Goal: Task Accomplishment & Management: Use online tool/utility

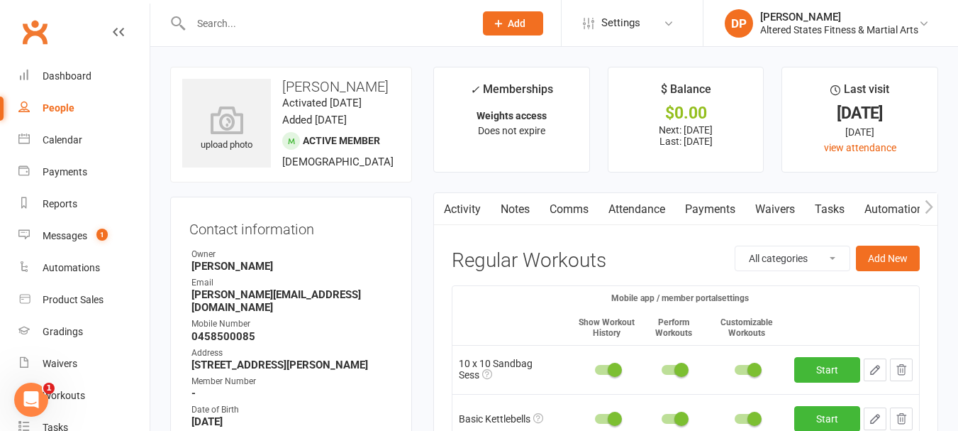
scroll to position [213, 0]
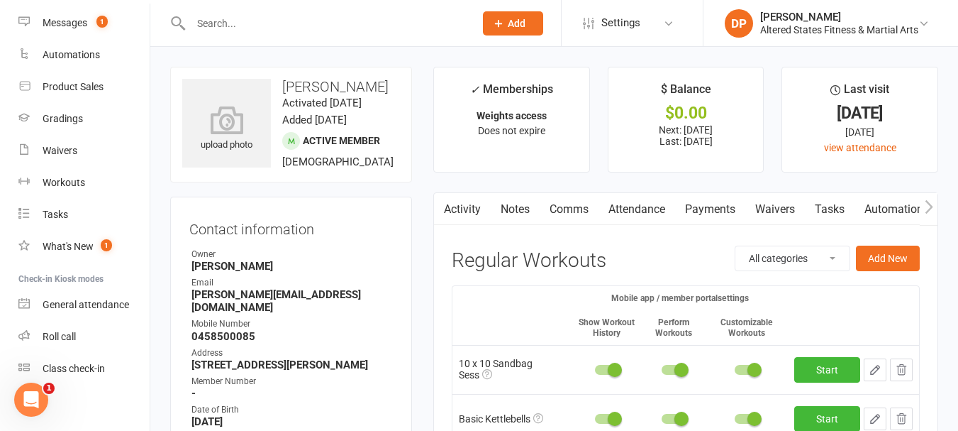
click at [249, 17] on input "text" at bounding box center [326, 23] width 278 height 20
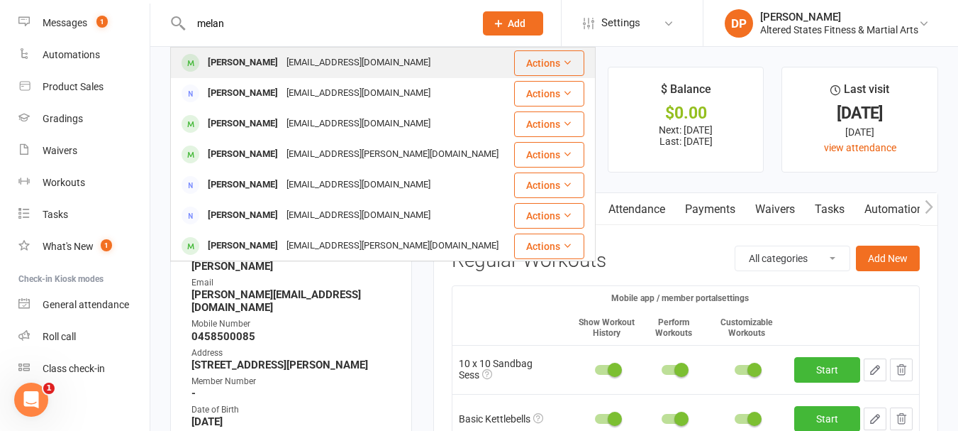
type input "melan"
click at [312, 63] on div "[EMAIL_ADDRESS][DOMAIN_NAME]" at bounding box center [358, 62] width 153 height 21
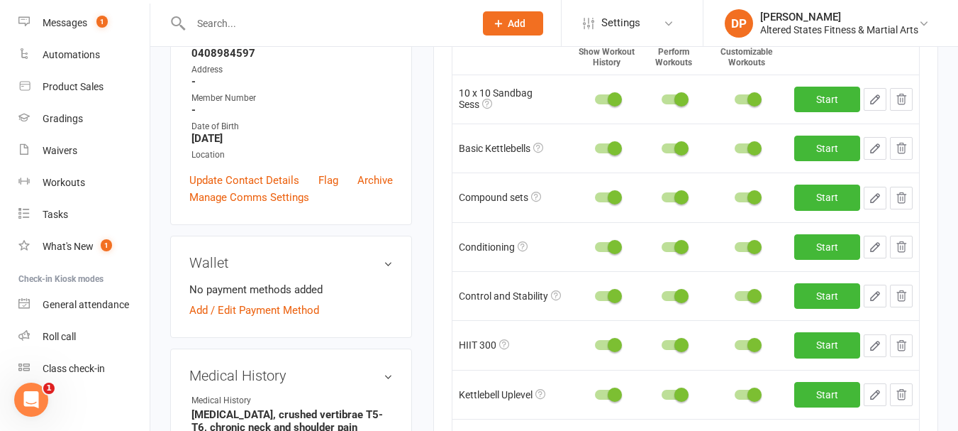
scroll to position [71, 0]
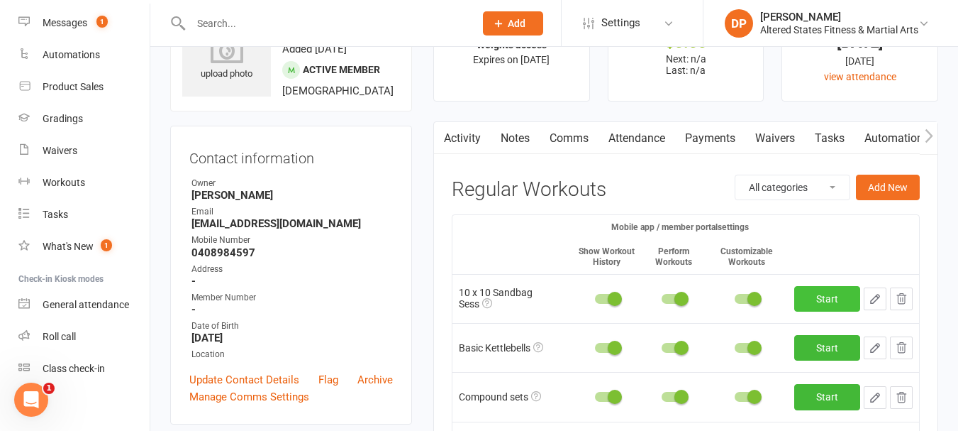
click at [836, 295] on link "Start" at bounding box center [828, 299] width 66 height 26
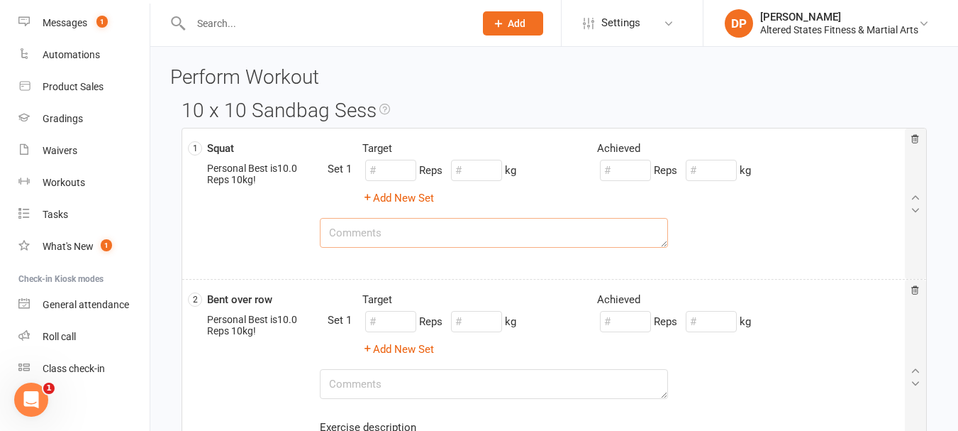
click at [404, 231] on textarea at bounding box center [494, 233] width 349 height 30
type textarea "4 sets with 5, 10, 10 and 15kg bag"
click at [629, 172] on input "number" at bounding box center [625, 170] width 51 height 21
type input "10"
click at [704, 175] on input "number" at bounding box center [711, 170] width 51 height 21
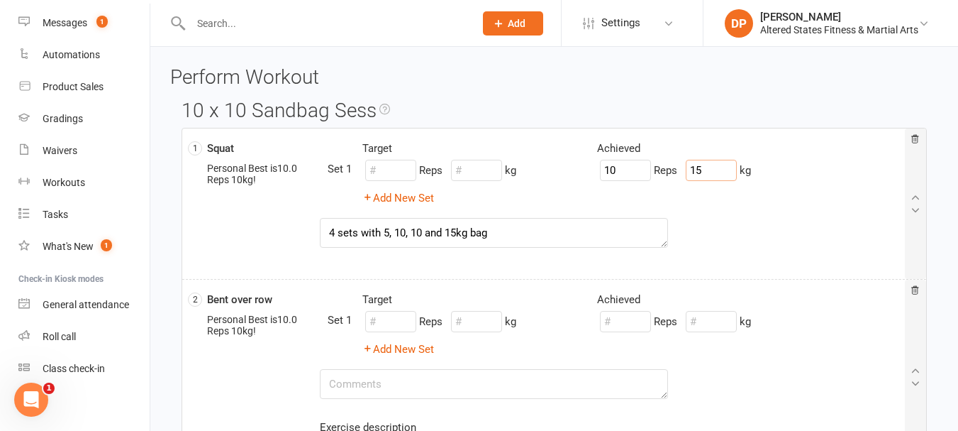
type input "15"
click at [485, 163] on input "number" at bounding box center [476, 170] width 51 height 21
click at [570, 193] on div "Add New Set" at bounding box center [493, 197] width 282 height 17
click at [624, 203] on div "Add New Set" at bounding box center [493, 197] width 282 height 17
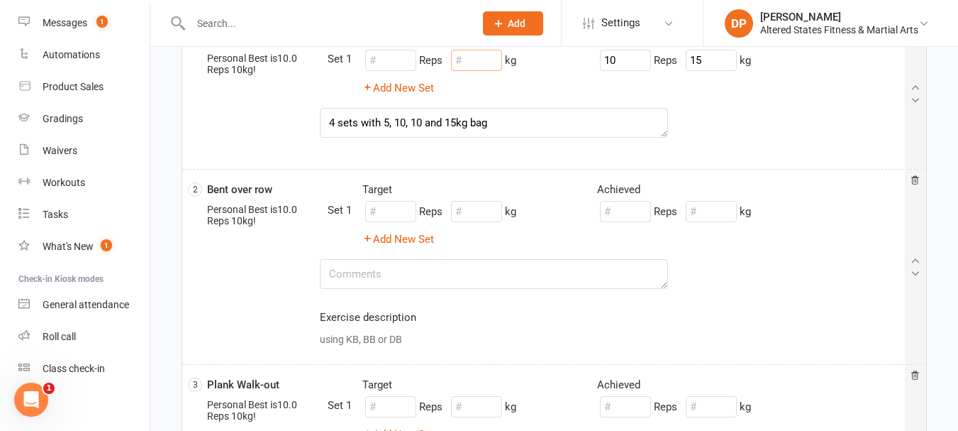
scroll to position [142, 0]
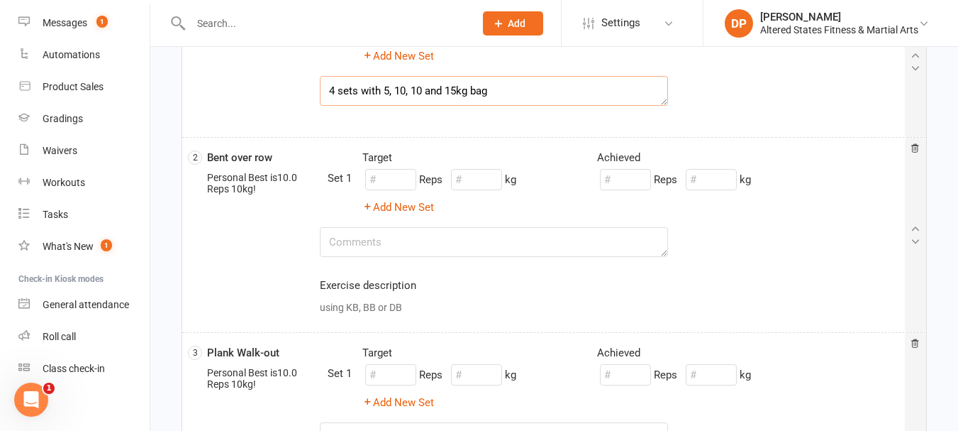
drag, startPoint x: 499, startPoint y: 89, endPoint x: 327, endPoint y: 89, distance: 171.7
click at [327, 89] on textarea "4 sets with 5, 10, 10 and 15kg bag" at bounding box center [494, 91] width 349 height 30
click at [370, 248] on textarea at bounding box center [494, 242] width 349 height 30
paste textarea "4 sets with 5, 10, 10 and 15kg bag"
type textarea "4 sets with 5, 10, 10 and 15kg bag"
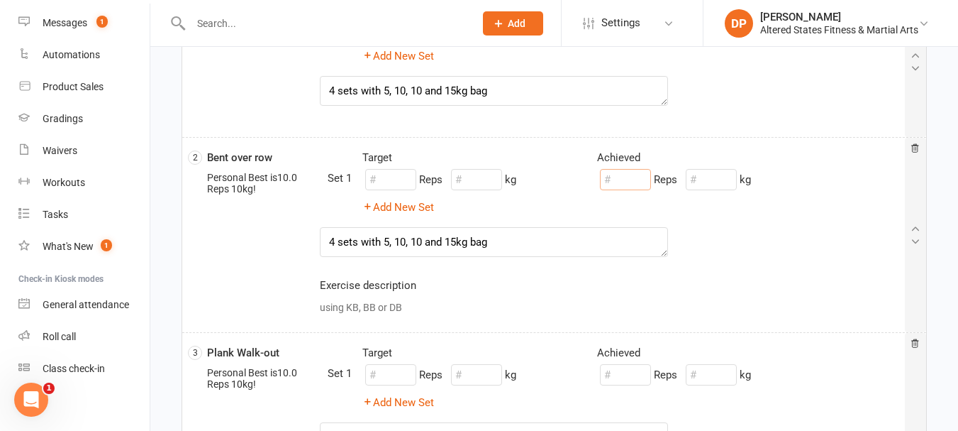
click at [641, 179] on input "number" at bounding box center [625, 179] width 51 height 21
type input "10"
click at [710, 184] on input "number" at bounding box center [711, 179] width 51 height 21
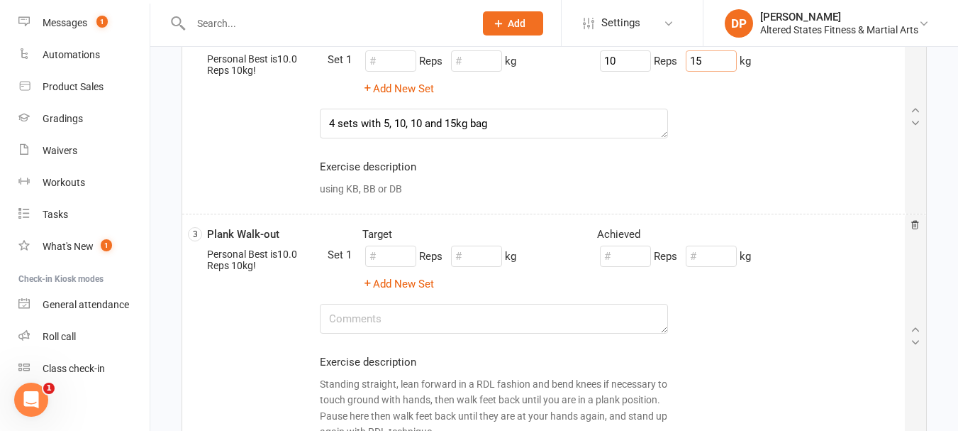
scroll to position [284, 0]
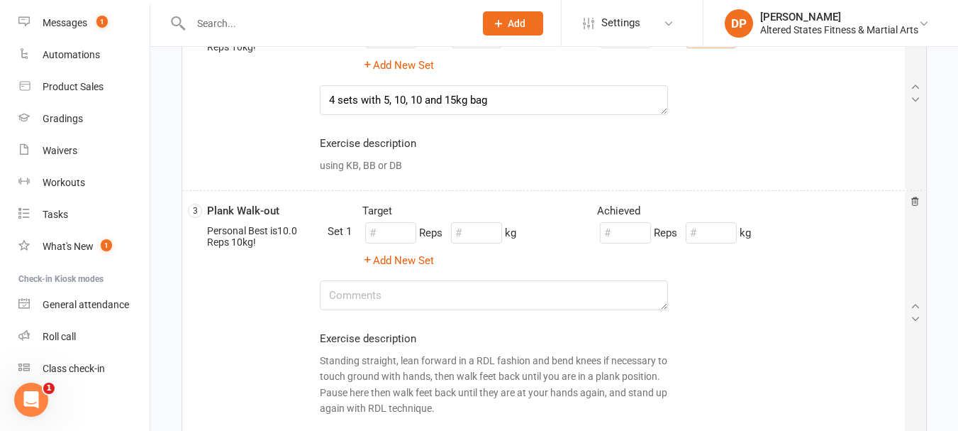
type input "15"
click at [367, 293] on textarea at bounding box center [494, 295] width 349 height 30
paste textarea "4 sets with 5, 10, 10 and 15kg bag"
type textarea "4 sets with 5, 10, 10 and 15kg bag"
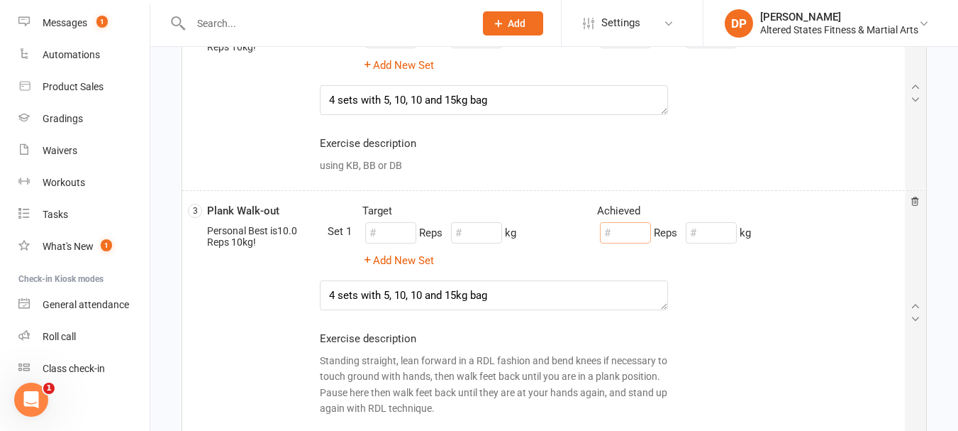
click at [619, 230] on input "number" at bounding box center [625, 232] width 51 height 21
type input "10"
click at [707, 237] on input "number" at bounding box center [711, 232] width 51 height 21
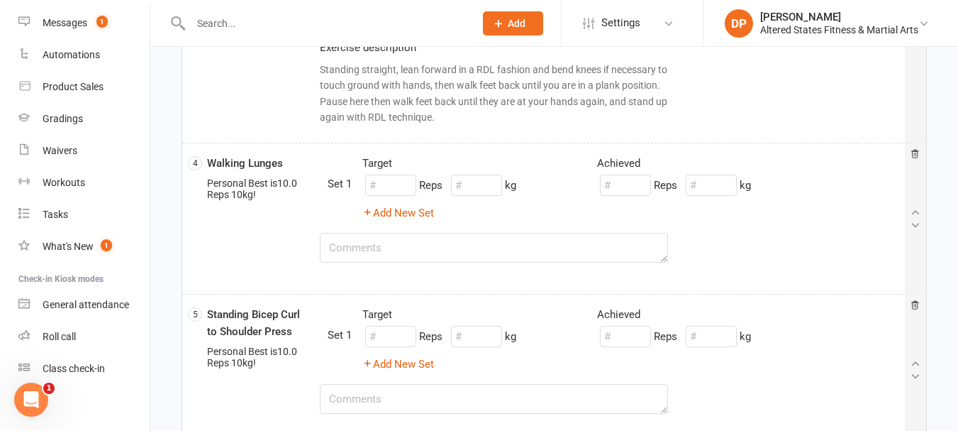
scroll to position [638, 0]
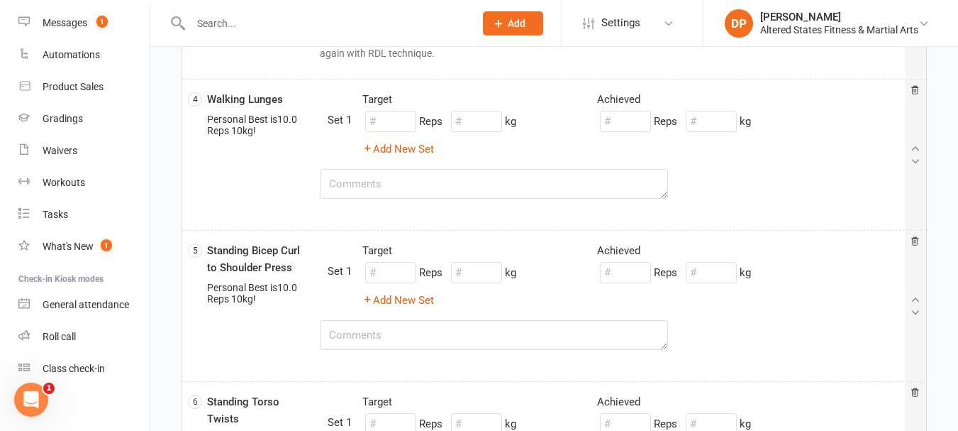
type input "15"
click at [394, 189] on textarea at bounding box center [494, 184] width 349 height 30
paste textarea "4 sets with 5, 10, 10 and 15kg bag"
type textarea "4 sets with 5, 10, 10 and 15kg bag"
click at [643, 123] on input "number" at bounding box center [625, 121] width 51 height 21
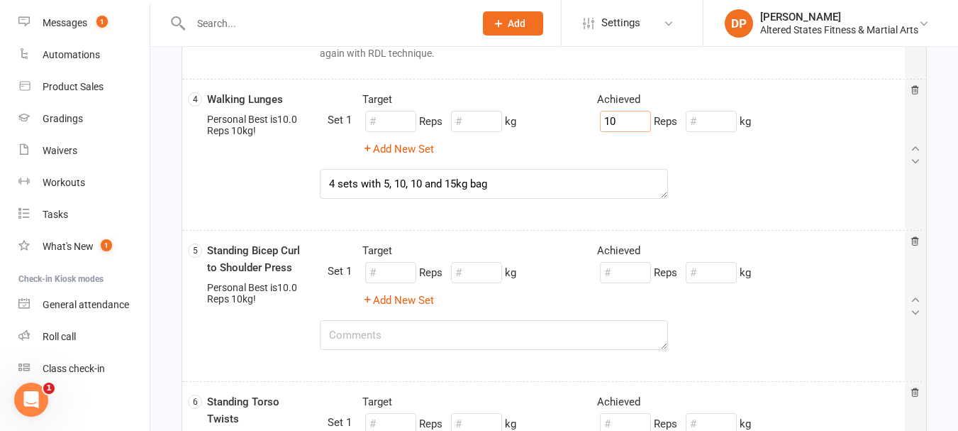
type input "10"
click at [701, 123] on input "number" at bounding box center [711, 121] width 51 height 21
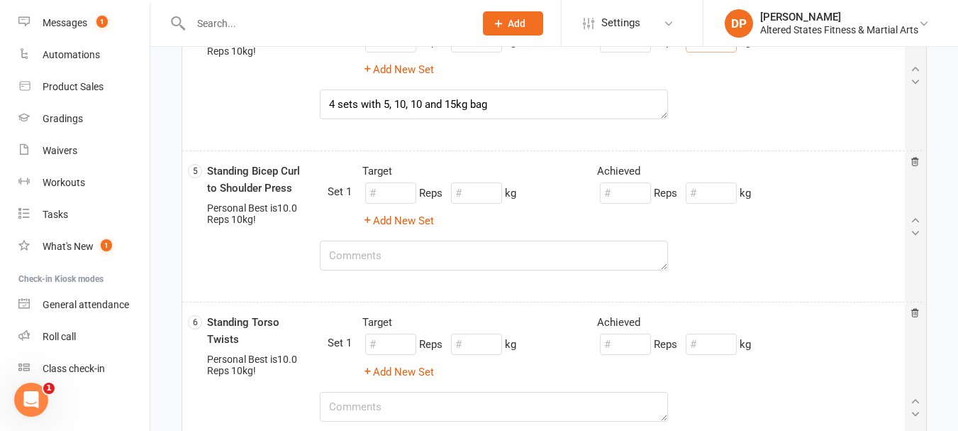
scroll to position [780, 0]
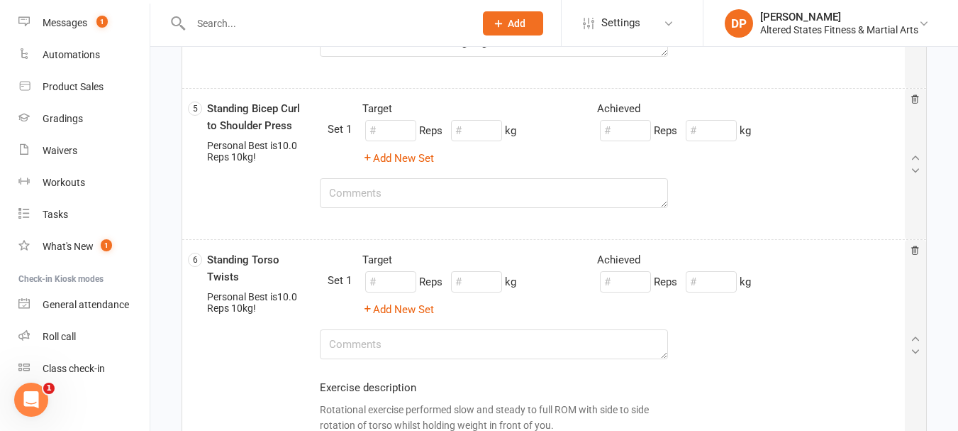
type input "15"
click at [428, 200] on textarea at bounding box center [494, 193] width 349 height 30
drag, startPoint x: 428, startPoint y: 200, endPoint x: 375, endPoint y: 192, distance: 53.9
click at [375, 192] on textarea at bounding box center [494, 193] width 349 height 30
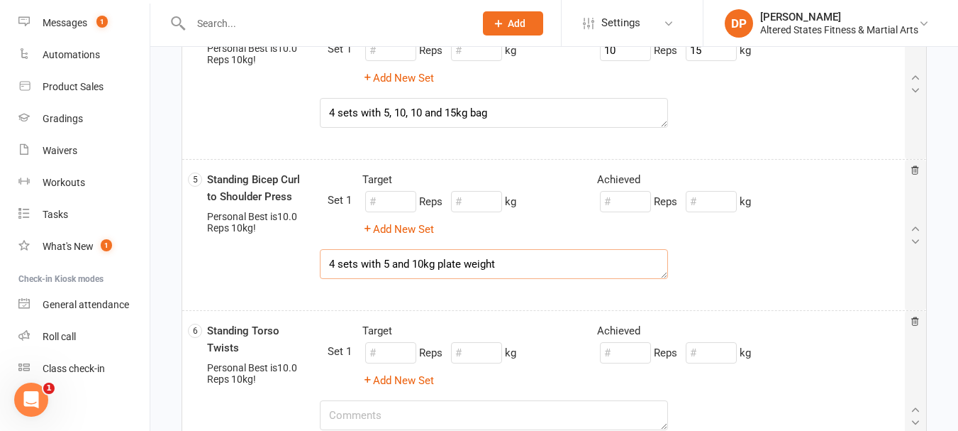
type textarea "4 sets with 5 and 10kg plate weight"
click at [621, 202] on input "number" at bounding box center [625, 201] width 51 height 21
type input "10"
click at [713, 201] on input "number" at bounding box center [711, 201] width 51 height 21
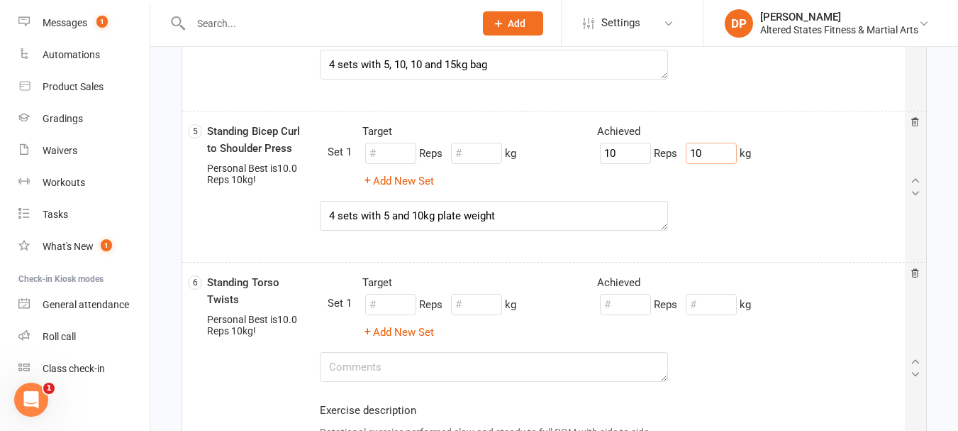
scroll to position [780, 0]
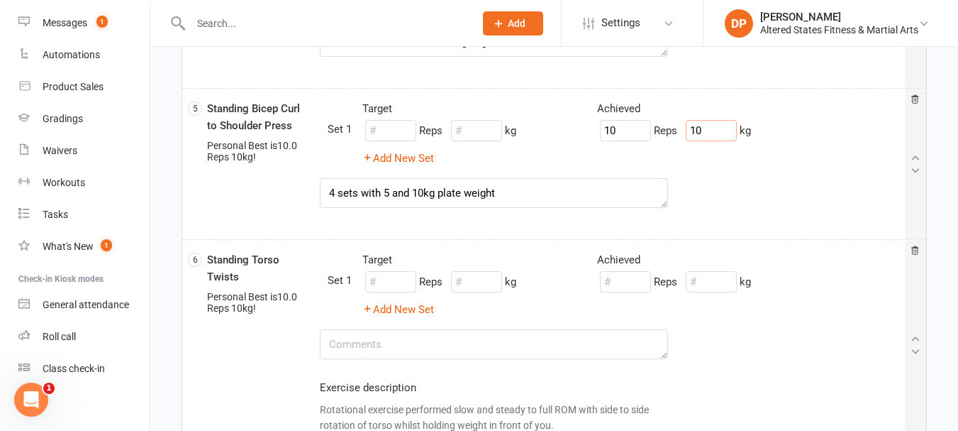
type input "10"
click at [393, 341] on textarea at bounding box center [494, 344] width 349 height 30
drag, startPoint x: 393, startPoint y: 341, endPoint x: 360, endPoint y: 335, distance: 33.9
click at [360, 335] on textarea at bounding box center [494, 344] width 349 height 30
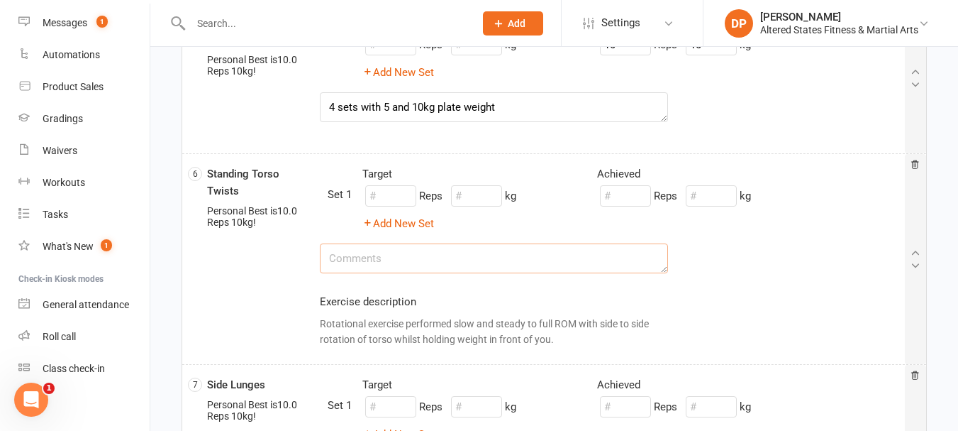
scroll to position [993, 0]
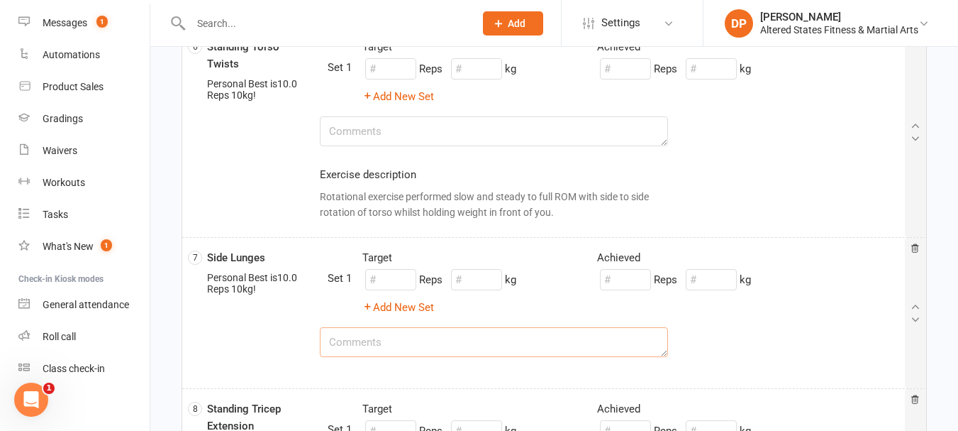
click at [360, 341] on textarea at bounding box center [494, 342] width 349 height 30
paste textarea "4 sets with 5, 10, 10 and 15kg bag"
type textarea "4 sets with 5, 10, 10 and 15kg bag"
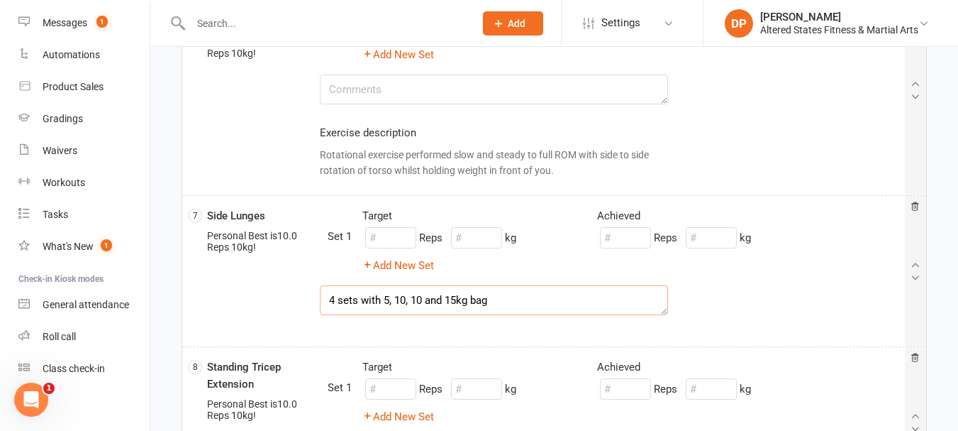
scroll to position [1135, 0]
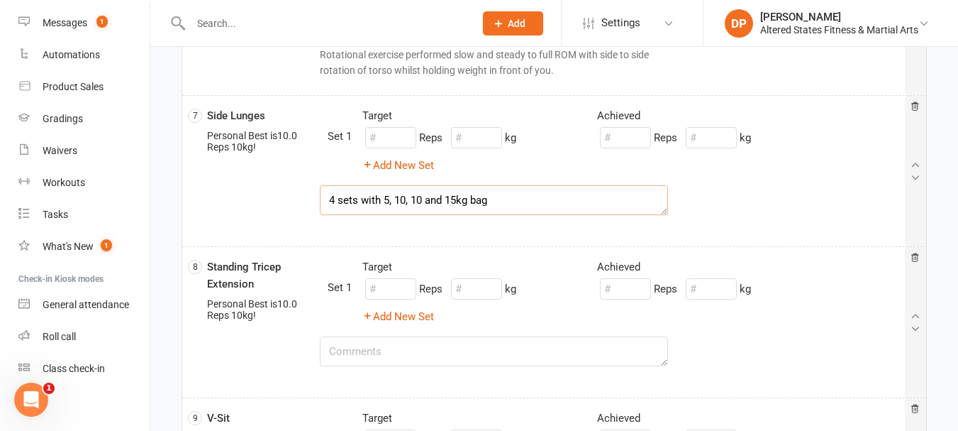
drag, startPoint x: 494, startPoint y: 198, endPoint x: 310, endPoint y: 195, distance: 184.5
click at [310, 195] on div "4 sets with 5, 10, 10 and 15kg bag" at bounding box center [494, 200] width 370 height 30
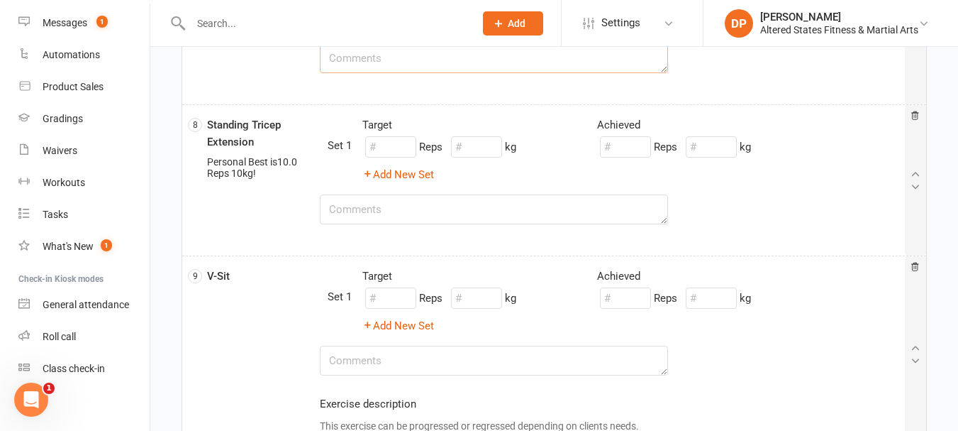
scroll to position [1348, 0]
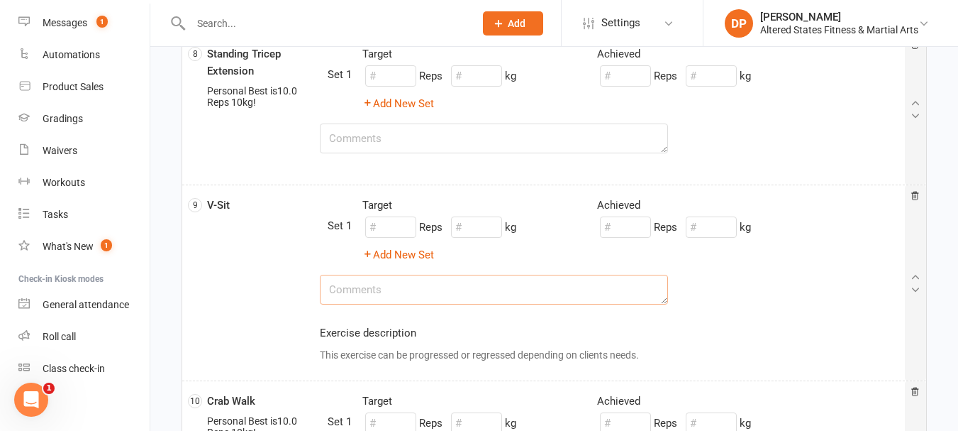
click at [397, 291] on textarea at bounding box center [494, 290] width 349 height 30
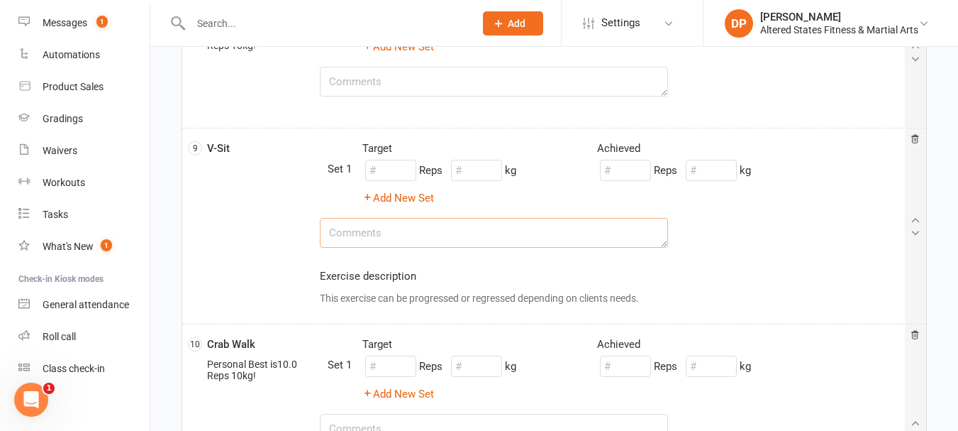
scroll to position [1490, 0]
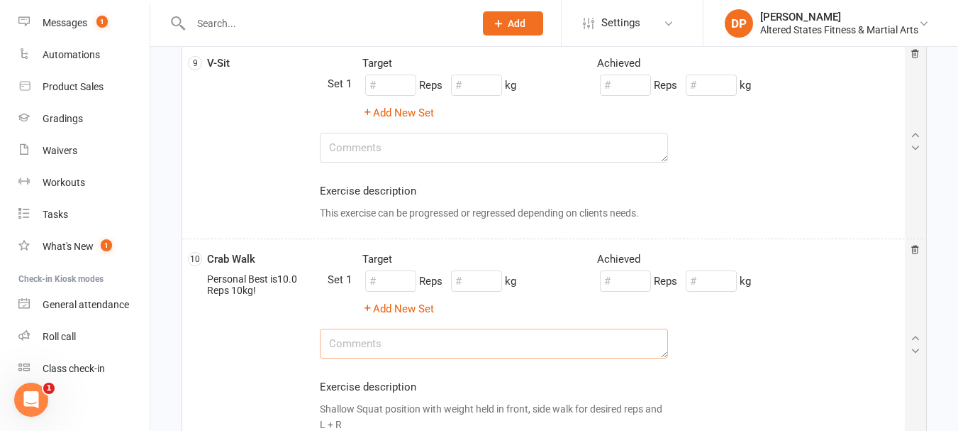
click at [385, 343] on textarea at bounding box center [494, 343] width 349 height 30
paste textarea "4 sets with 5, 10, 10 and 15kg bag"
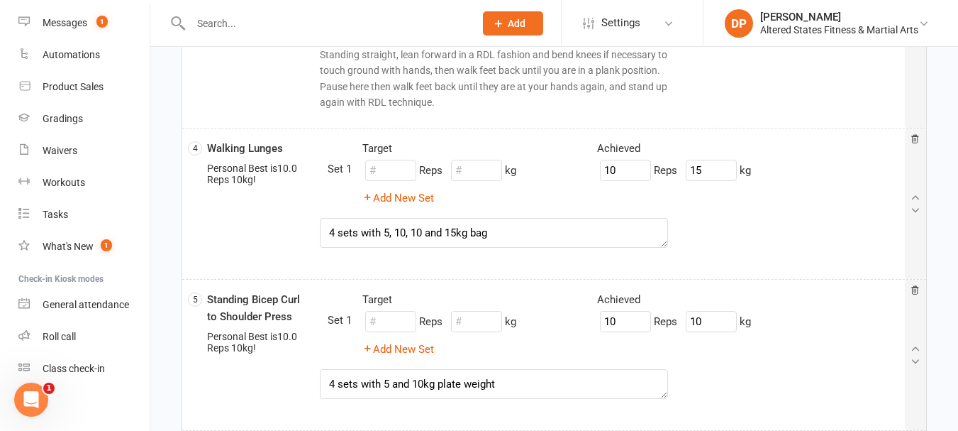
scroll to position [673, 0]
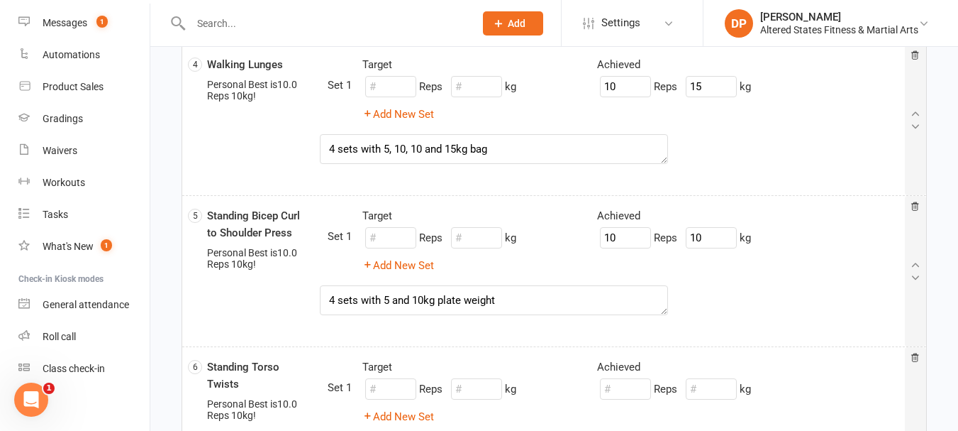
type textarea "4 sets with 5, 10, 10 and 15kg bag"
drag, startPoint x: 510, startPoint y: 294, endPoint x: 323, endPoint y: 310, distance: 187.2
click at [323, 310] on textarea "4 sets with 5 and 10kg plate weight" at bounding box center [494, 300] width 349 height 30
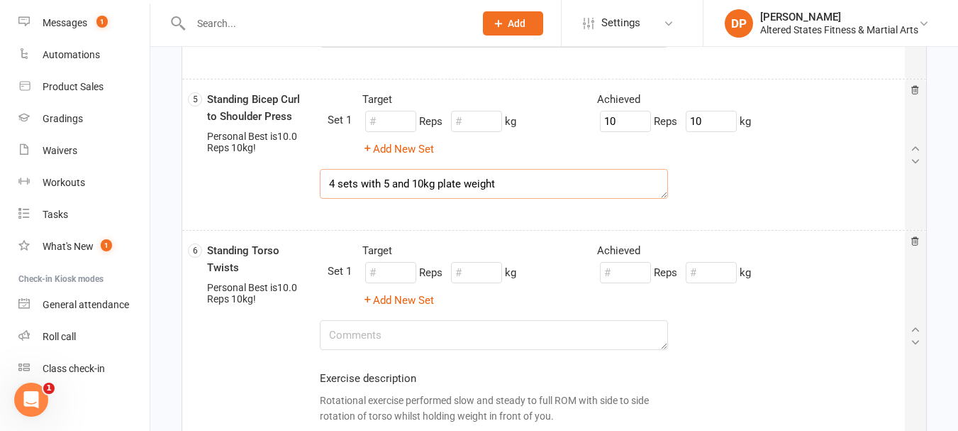
scroll to position [815, 0]
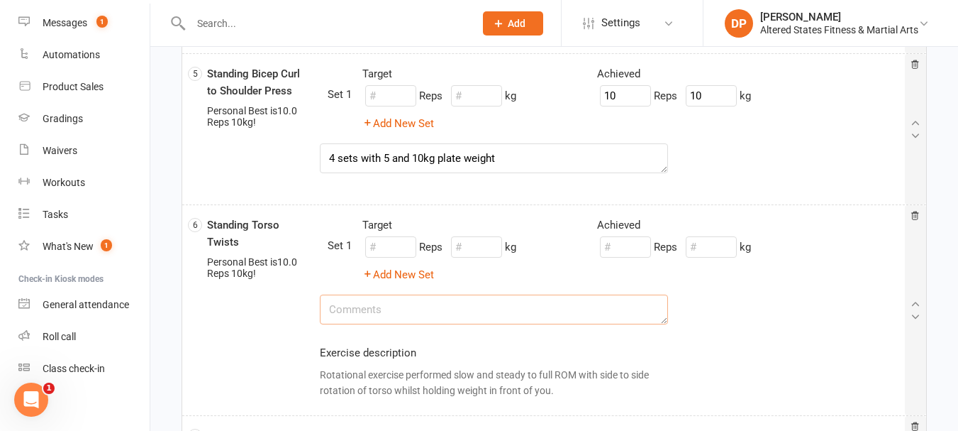
click at [387, 312] on textarea at bounding box center [494, 309] width 349 height 30
paste textarea "4 sets with 5 and 10kg plate weight"
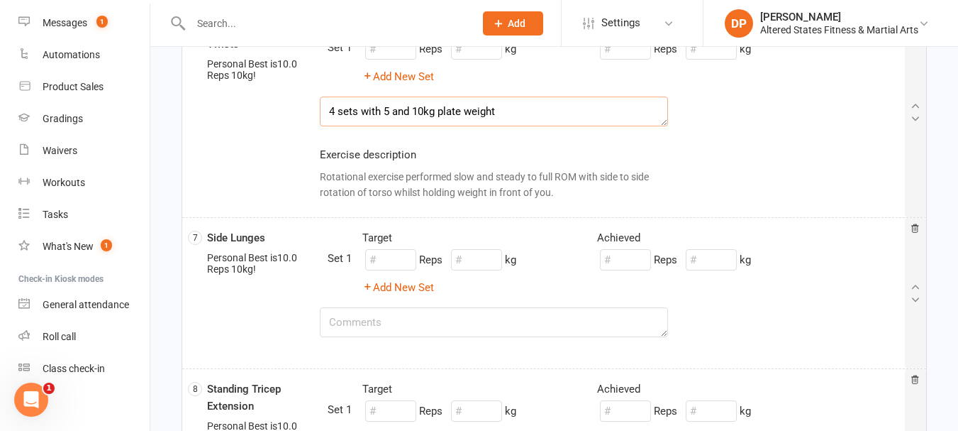
scroll to position [1028, 0]
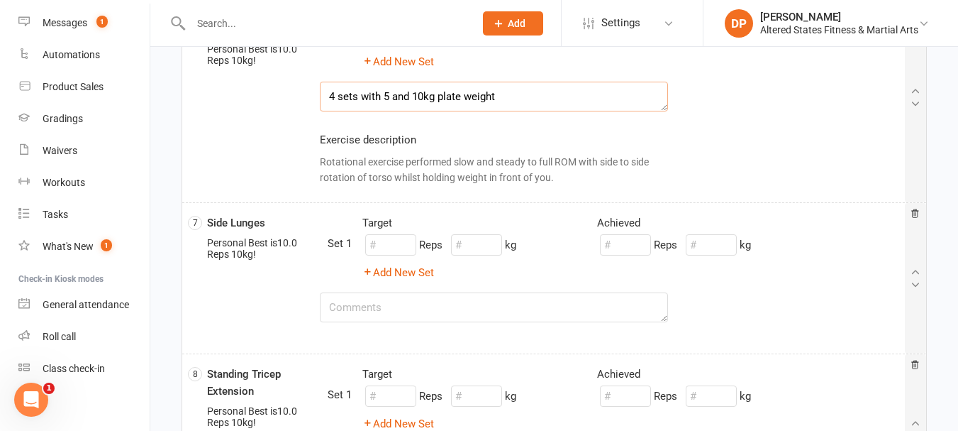
type textarea "4 sets with 5 and 10kg plate weight"
click at [394, 301] on textarea at bounding box center [494, 307] width 349 height 30
paste textarea "4 sets with 5 and 10kg plate weight"
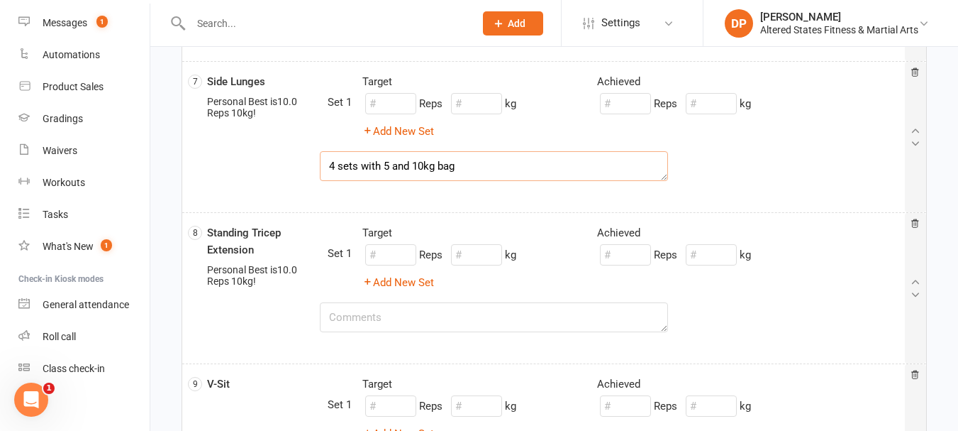
scroll to position [1170, 0]
type textarea "4 sets with 5 and 10kg bag"
click at [409, 322] on textarea at bounding box center [494, 316] width 349 height 30
paste textarea "4 sets with 5 and 10kg plate weight"
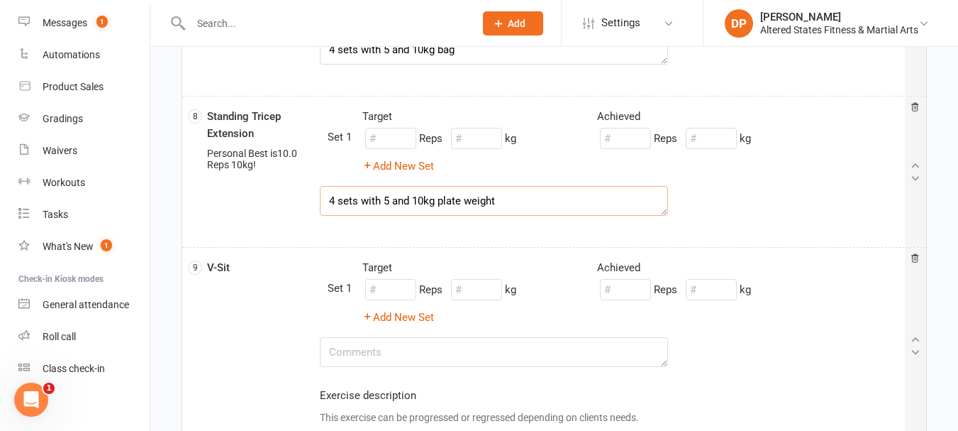
scroll to position [1312, 0]
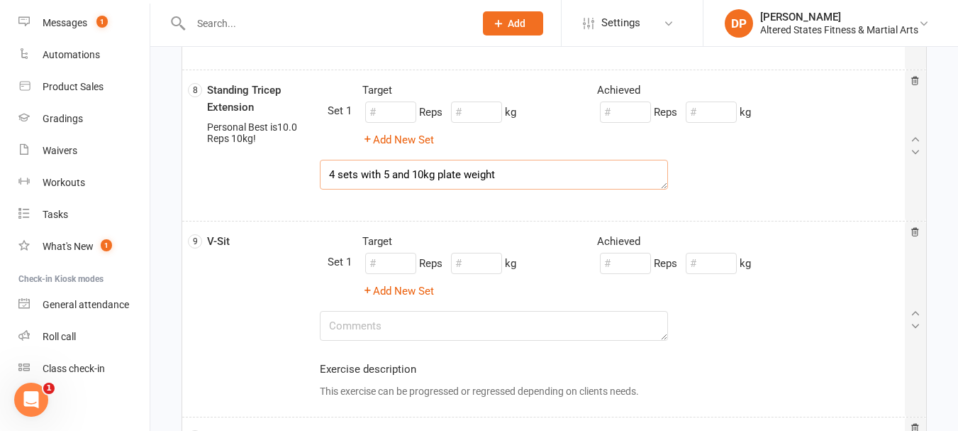
type textarea "4 sets with 5 and 10kg plate weight"
click at [414, 323] on textarea at bounding box center [494, 326] width 349 height 30
paste textarea "4 sets with 5 and 10kg plate weight"
drag, startPoint x: 438, startPoint y: 327, endPoint x: 510, endPoint y: 322, distance: 72.5
click at [510, 322] on textarea "4 sets with 5 and 10kg plate weight" at bounding box center [494, 326] width 349 height 30
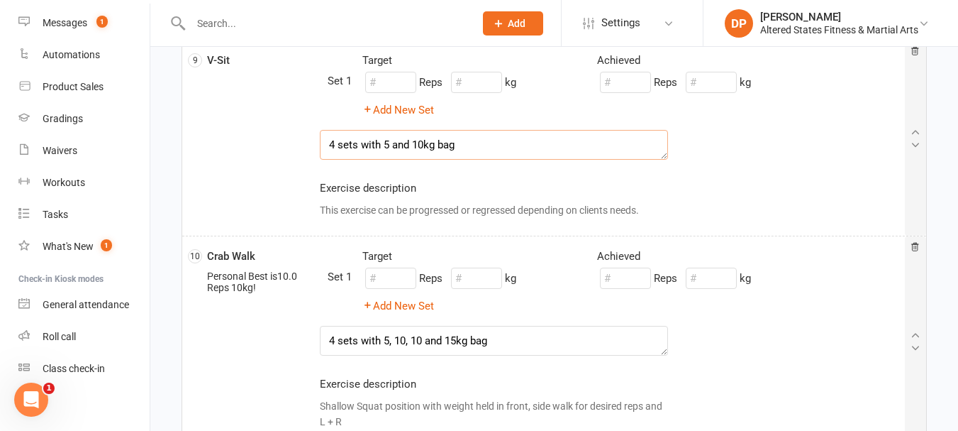
scroll to position [1524, 0]
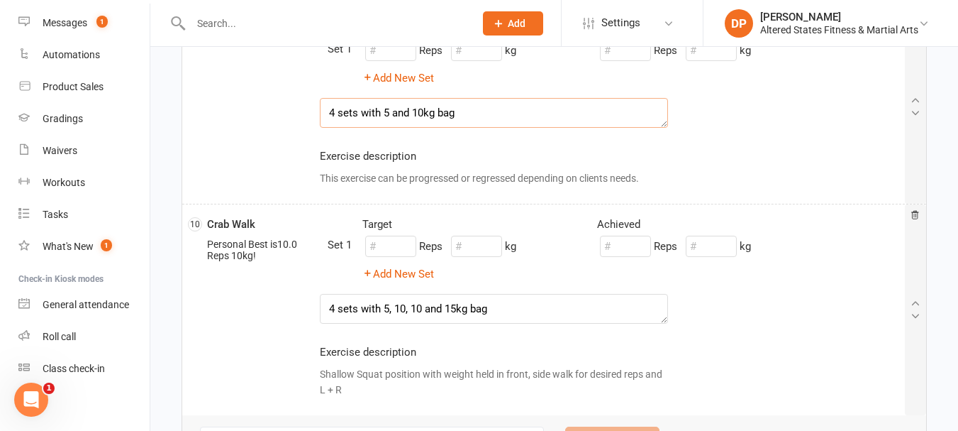
type textarea "4 sets with 5 and 10kg bag"
click at [629, 249] on input "number" at bounding box center [625, 246] width 51 height 21
type input "10"
click at [709, 242] on input "number" at bounding box center [711, 246] width 51 height 21
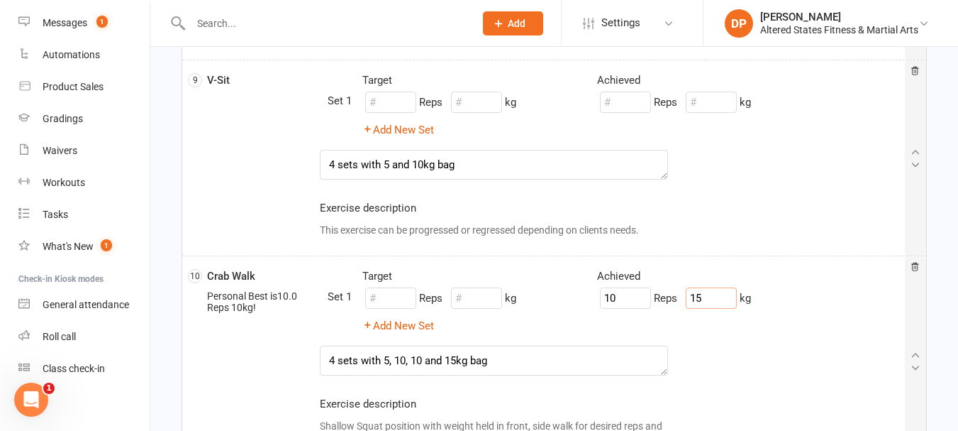
scroll to position [1383, 0]
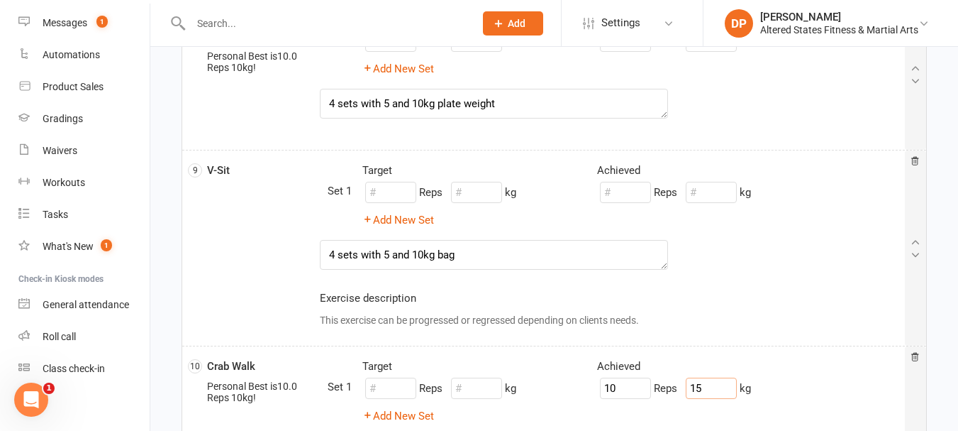
type input "15"
click at [635, 190] on input "number" at bounding box center [625, 192] width 51 height 21
type input "10"
click at [704, 192] on input "number" at bounding box center [711, 192] width 51 height 21
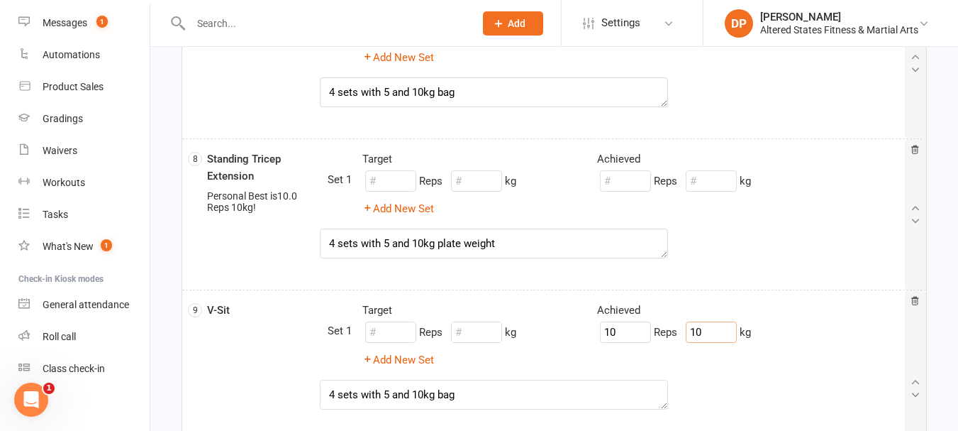
scroll to position [1241, 0]
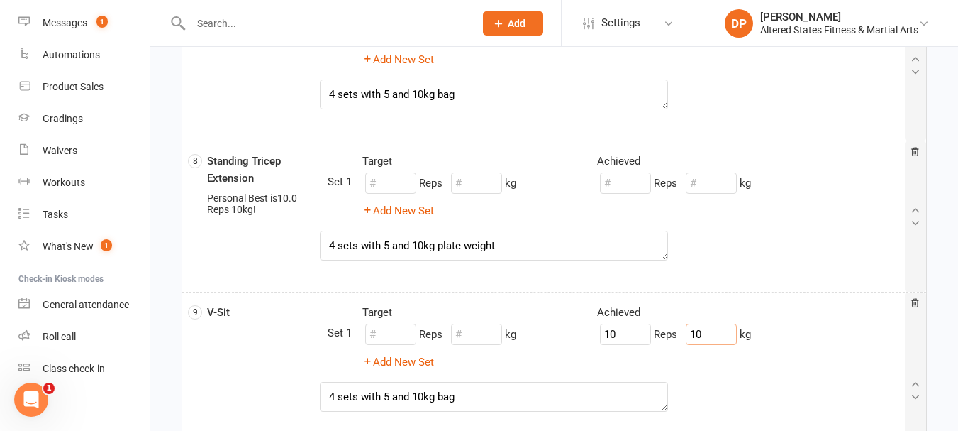
type input "10"
click at [635, 189] on input "number" at bounding box center [625, 182] width 51 height 21
type input "10"
click at [706, 187] on input "number" at bounding box center [711, 182] width 51 height 21
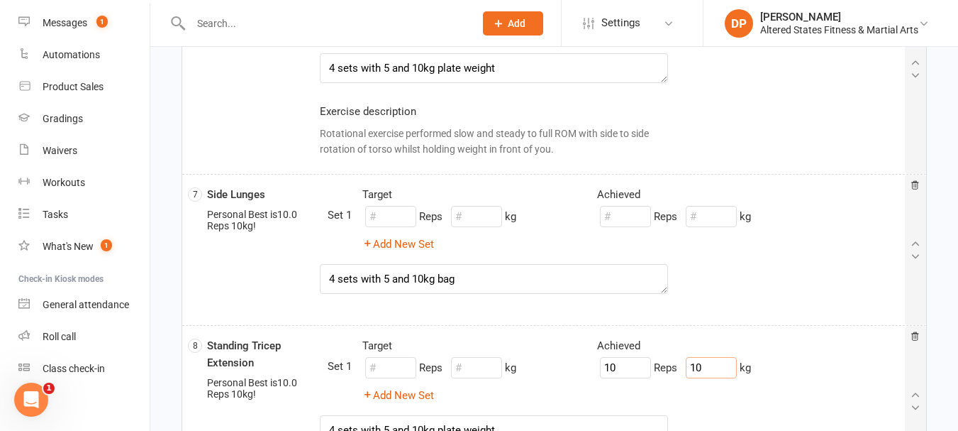
scroll to position [1028, 0]
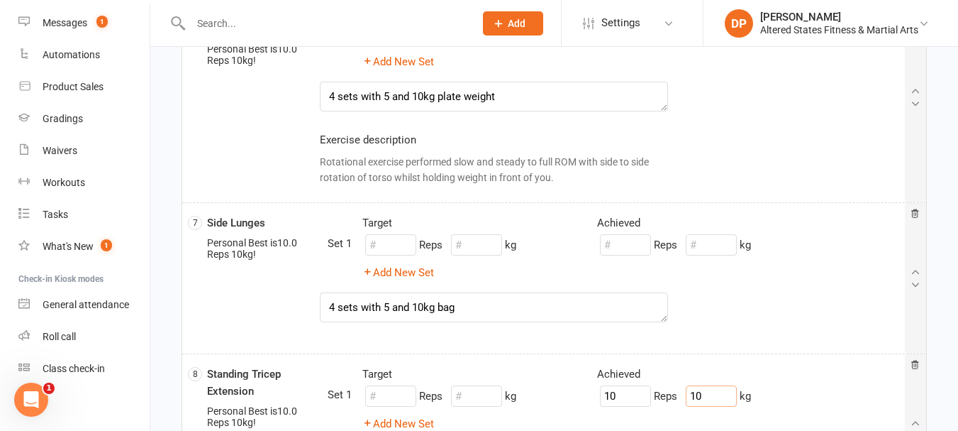
type input "10"
click at [632, 243] on input "number" at bounding box center [625, 244] width 51 height 21
type input "10"
click at [722, 246] on input "number" at bounding box center [711, 244] width 51 height 21
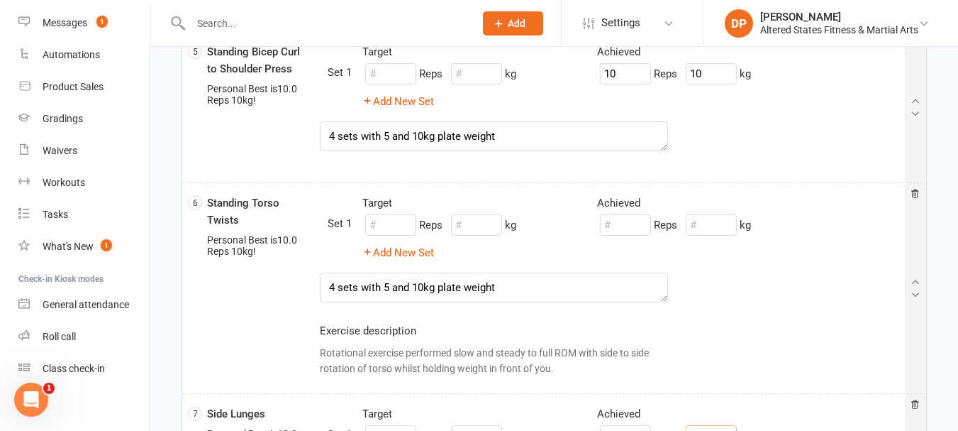
scroll to position [815, 0]
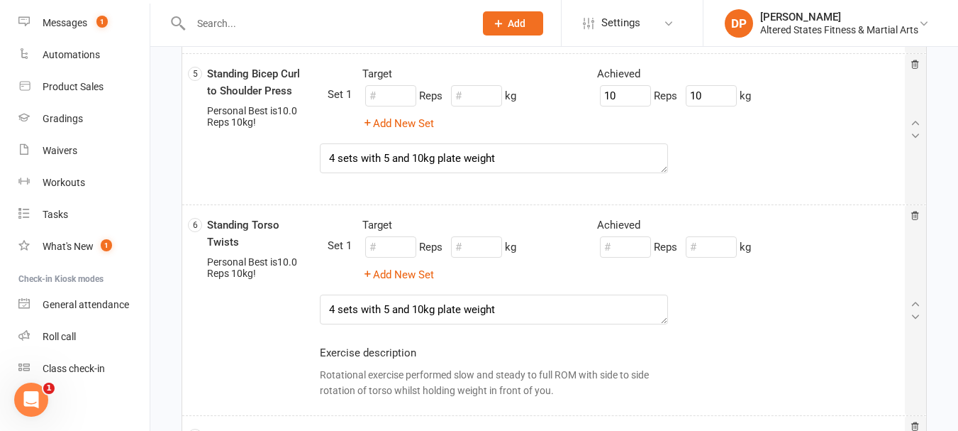
type input "10"
click at [633, 246] on input "number" at bounding box center [625, 246] width 51 height 21
type input "10"
click at [706, 245] on input "number" at bounding box center [711, 246] width 51 height 21
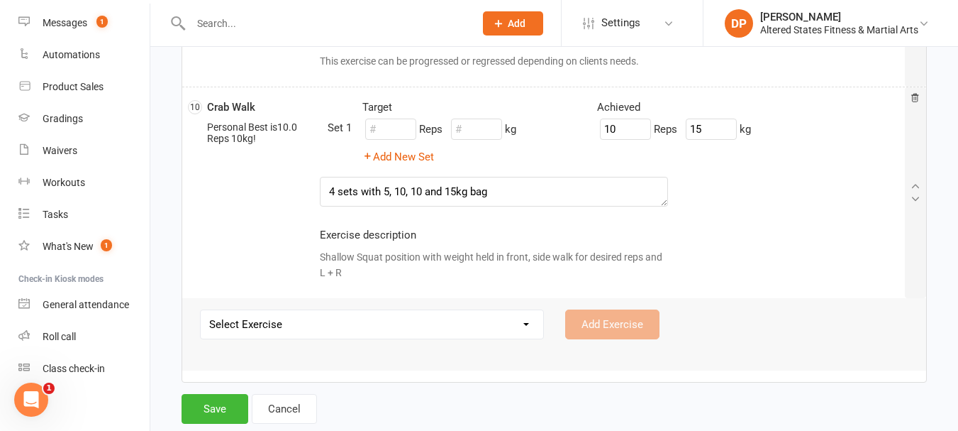
scroll to position [1666, 0]
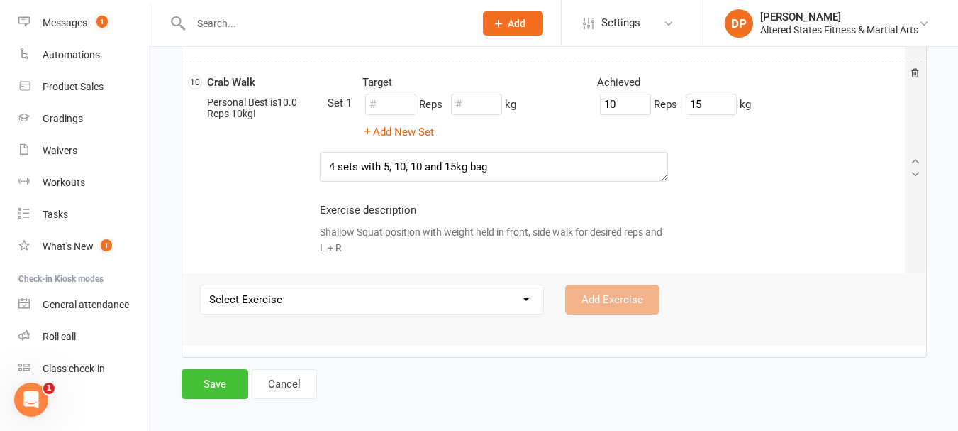
type input "10"
click at [218, 383] on button "Save" at bounding box center [215, 384] width 67 height 30
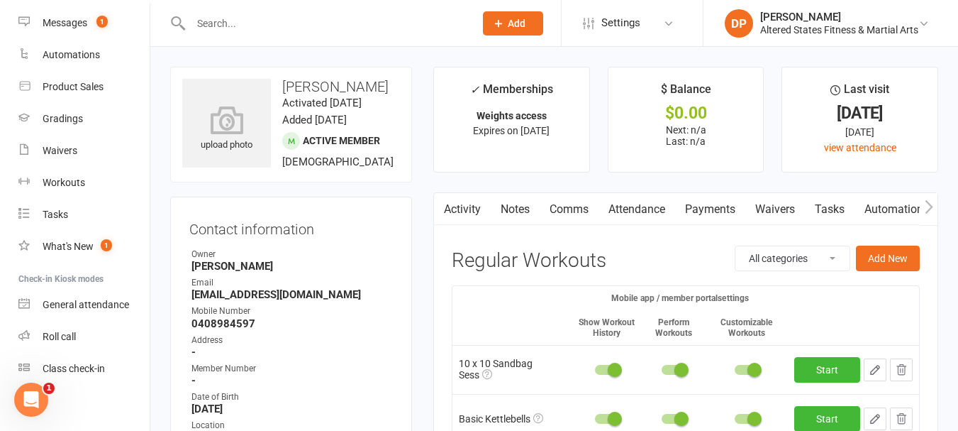
click at [286, 20] on input "text" at bounding box center [326, 23] width 278 height 20
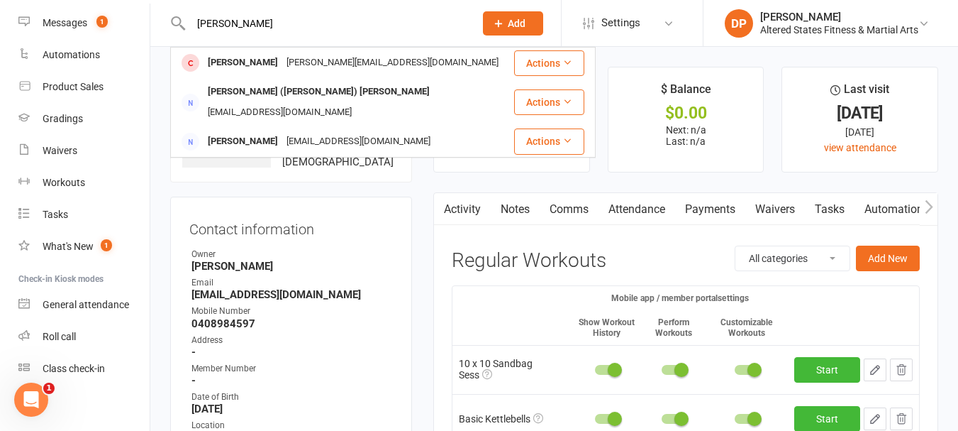
type input "[PERSON_NAME]"
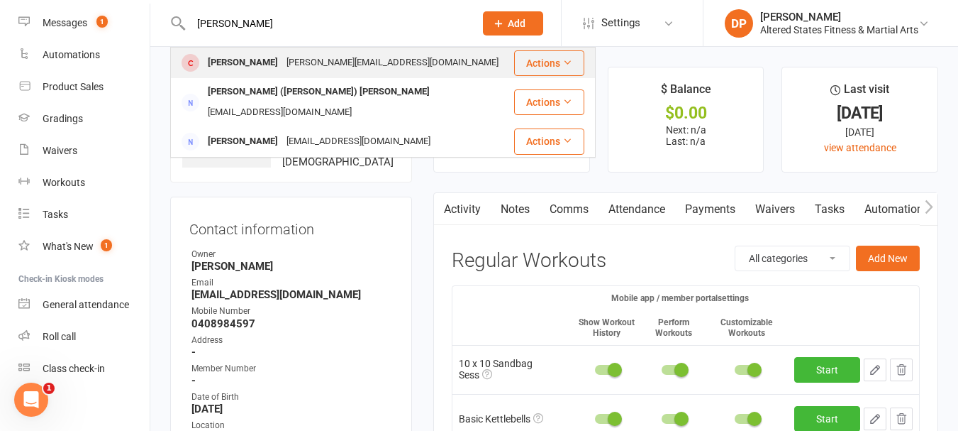
click at [288, 59] on div "[PERSON_NAME][EMAIL_ADDRESS][DOMAIN_NAME]" at bounding box center [392, 62] width 221 height 21
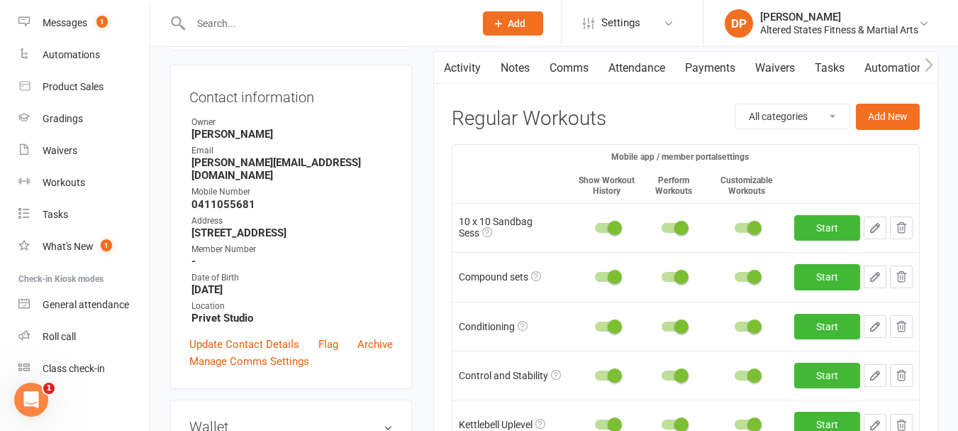
scroll to position [142, 0]
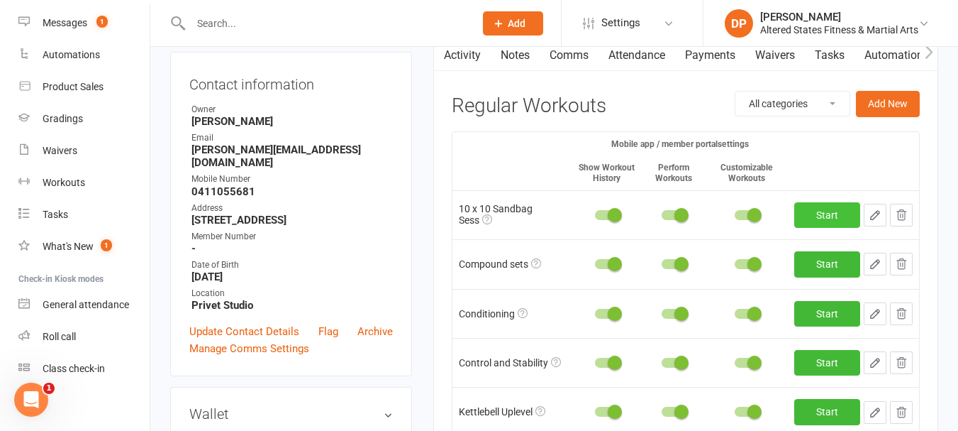
click at [835, 207] on link "Start" at bounding box center [828, 215] width 66 height 26
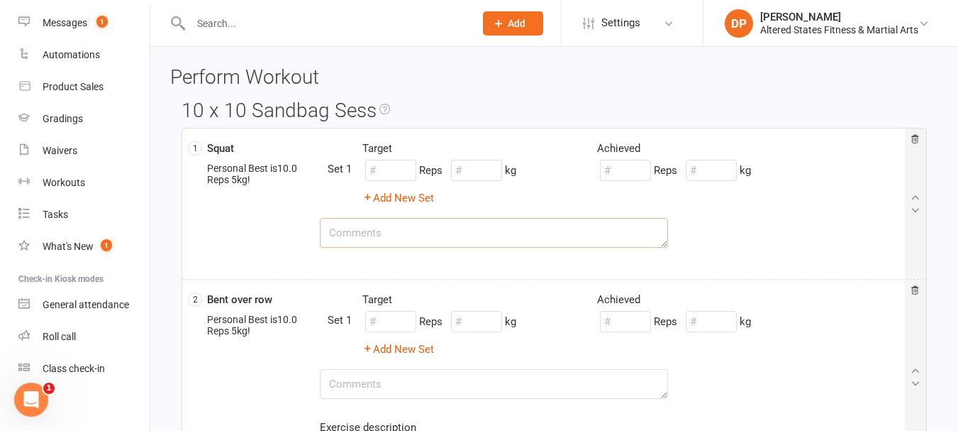
click at [362, 243] on textarea at bounding box center [494, 233] width 349 height 30
paste textarea "4 sets with 5 and 10kg plate weight"
type textarea "4 sets with 5 and 10kg plate weight"
drag, startPoint x: 504, startPoint y: 235, endPoint x: 316, endPoint y: 238, distance: 188.0
click at [316, 238] on div "4 sets with 5 and 10kg plate weight" at bounding box center [494, 233] width 370 height 30
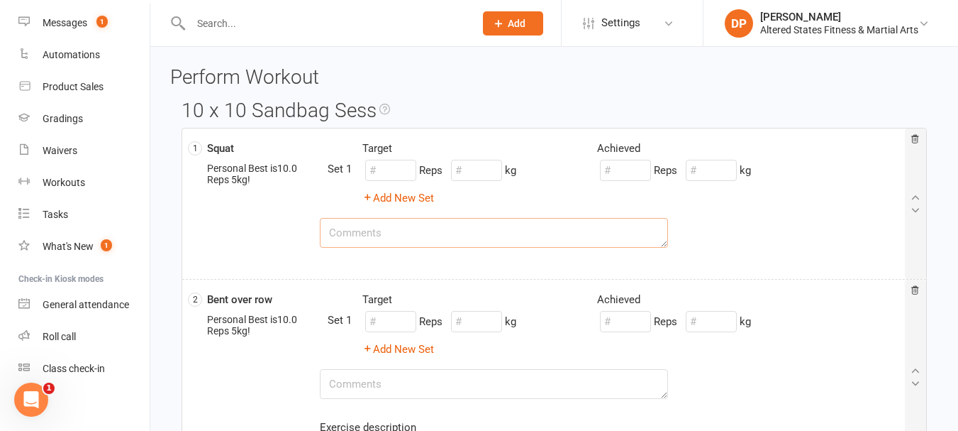
drag, startPoint x: 485, startPoint y: 241, endPoint x: 537, endPoint y: 280, distance: 65.4
click at [537, 280] on div "2 Bent over row Personal Best is 10.0 Reps 5kg ! Target Achieved Target Reps kg…" at bounding box center [554, 376] width 744 height 195
click at [384, 239] on textarea at bounding box center [494, 233] width 349 height 30
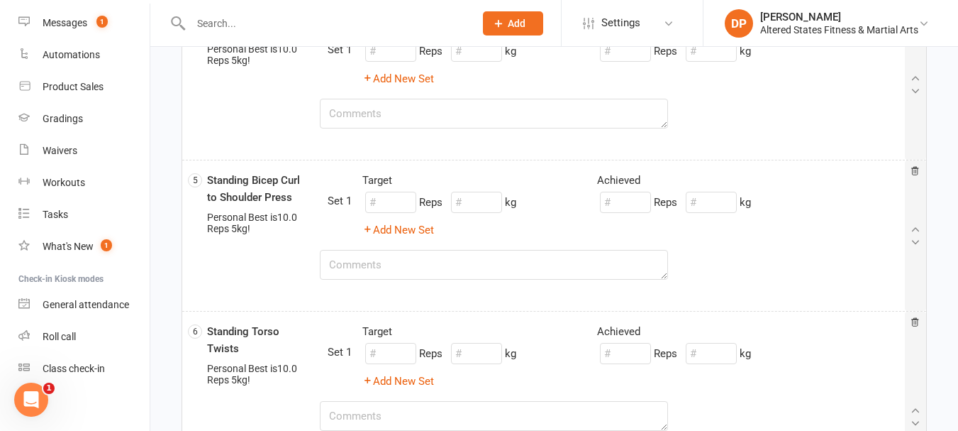
scroll to position [709, 0]
click at [382, 258] on textarea at bounding box center [494, 264] width 349 height 30
paste textarea "4 sets with 5 and 10kg plate weight"
type textarea "4 sets with 5 and 10kg plate weight"
click at [615, 201] on input "number" at bounding box center [625, 201] width 51 height 21
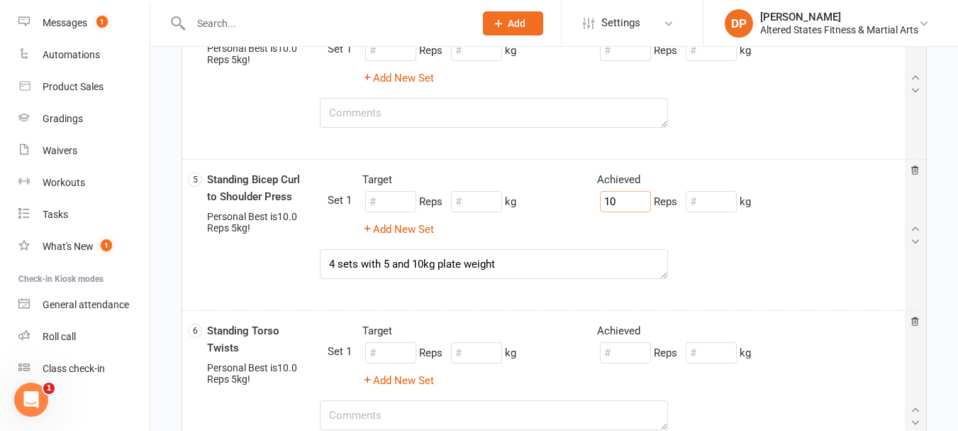
type input "10"
click at [714, 204] on input "number" at bounding box center [711, 201] width 51 height 21
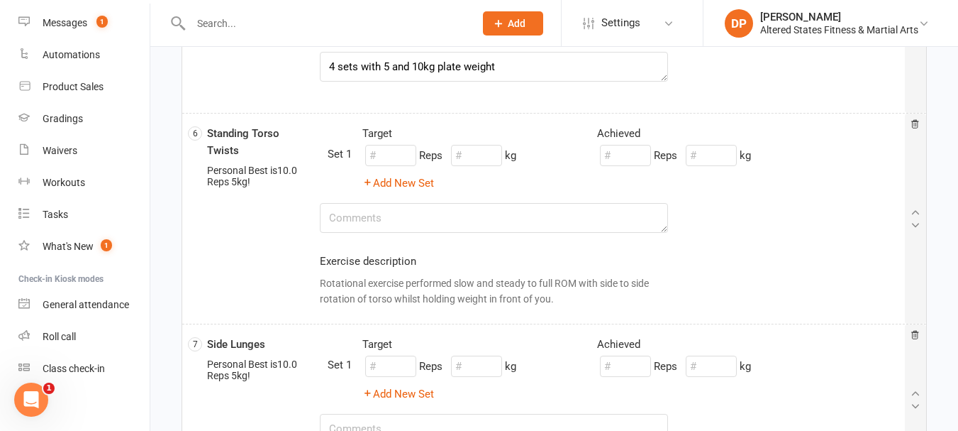
scroll to position [922, 0]
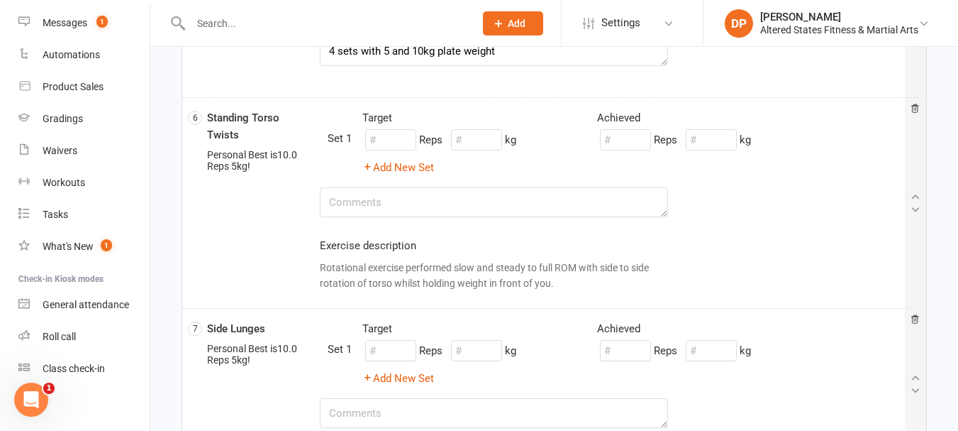
type input "10"
click at [423, 204] on textarea at bounding box center [494, 202] width 349 height 30
paste textarea "4 sets with 5 and 10kg plate weight"
type textarea "4 sets with 5 and 10kg plate weight"
click at [631, 143] on input "number" at bounding box center [625, 139] width 51 height 21
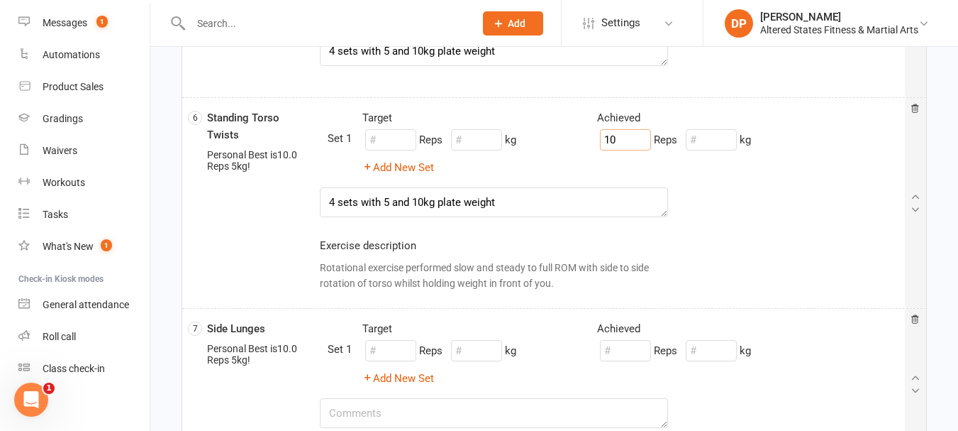
type input "10"
click at [733, 140] on input "number" at bounding box center [711, 139] width 51 height 21
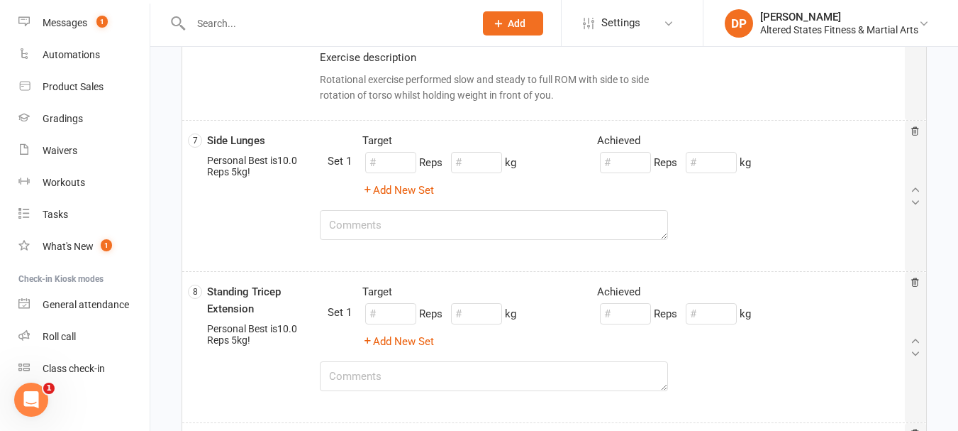
scroll to position [1135, 0]
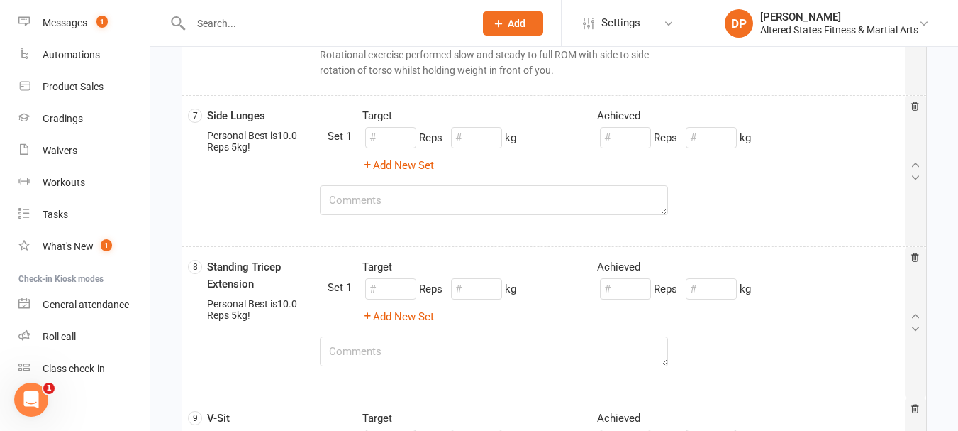
type input "10"
click at [413, 206] on textarea at bounding box center [494, 200] width 349 height 30
paste textarea "4 sets with 5 and 10kg plate weight"
click at [619, 140] on input "number" at bounding box center [625, 137] width 51 height 21
drag, startPoint x: 516, startPoint y: 208, endPoint x: 322, endPoint y: 214, distance: 194.5
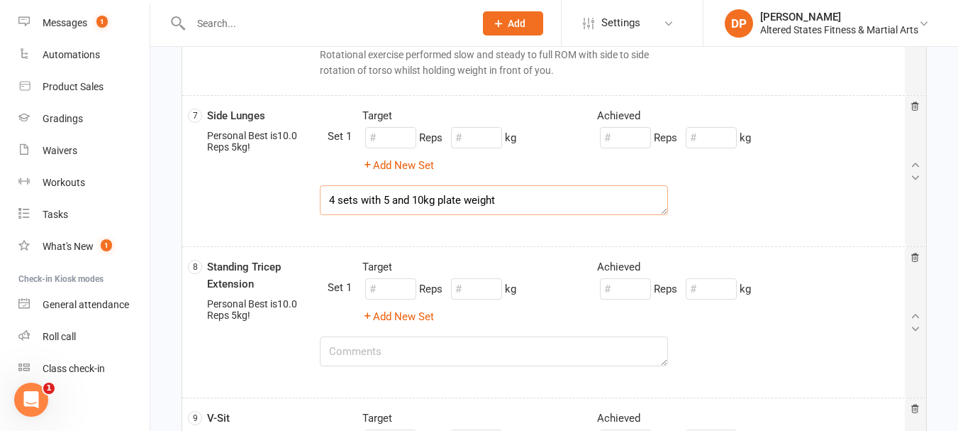
click at [322, 214] on textarea "4 sets with 5 and 10kg plate weight" at bounding box center [494, 200] width 349 height 30
click at [438, 201] on textarea "4 sets with 5 and 10kg plate weight" at bounding box center [494, 200] width 349 height 30
drag, startPoint x: 438, startPoint y: 201, endPoint x: 504, endPoint y: 201, distance: 66.0
click at [504, 201] on textarea "4 sets with 5 and 10kg plate weight" at bounding box center [494, 200] width 349 height 30
type textarea "4 sets with 5 and 10kg bag"
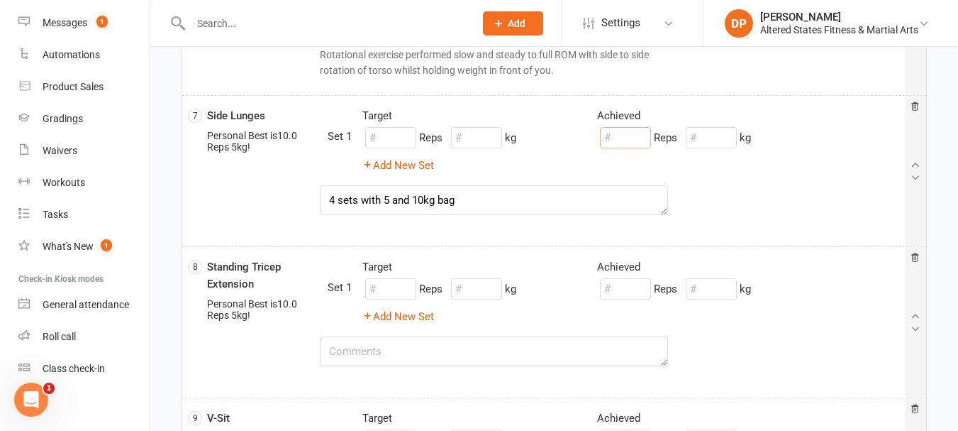
click at [626, 135] on input "number" at bounding box center [625, 137] width 51 height 21
type input "10"
click at [704, 140] on input "number" at bounding box center [711, 137] width 51 height 21
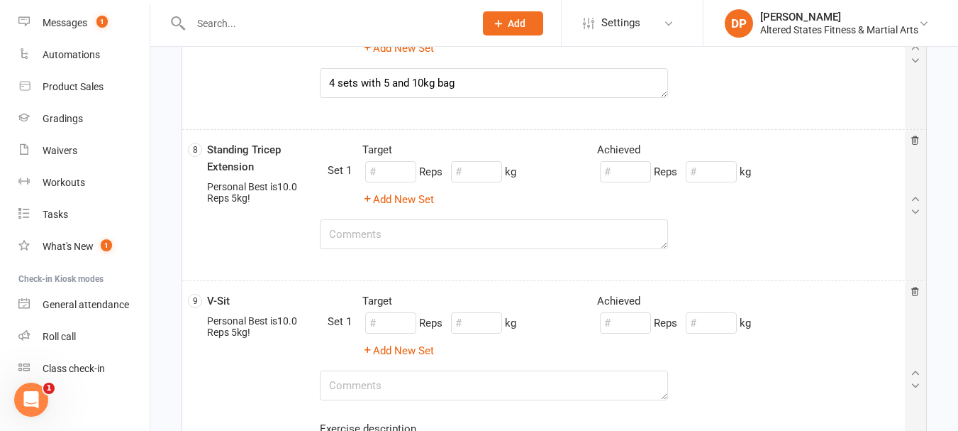
scroll to position [1277, 0]
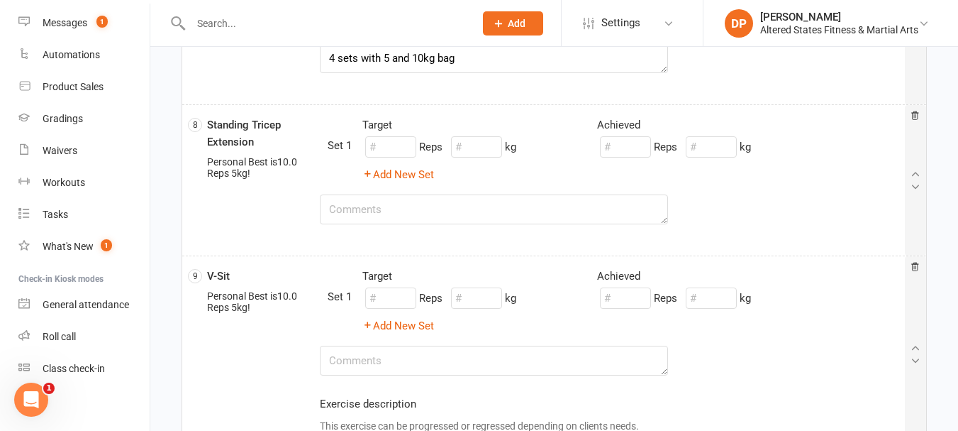
type input "10"
click at [424, 214] on textarea at bounding box center [494, 209] width 349 height 30
paste textarea "4 sets with 5 and 10kg plate weight"
type textarea "4 sets with 5 and 10kg plate weight"
click at [621, 150] on input "number" at bounding box center [625, 146] width 51 height 21
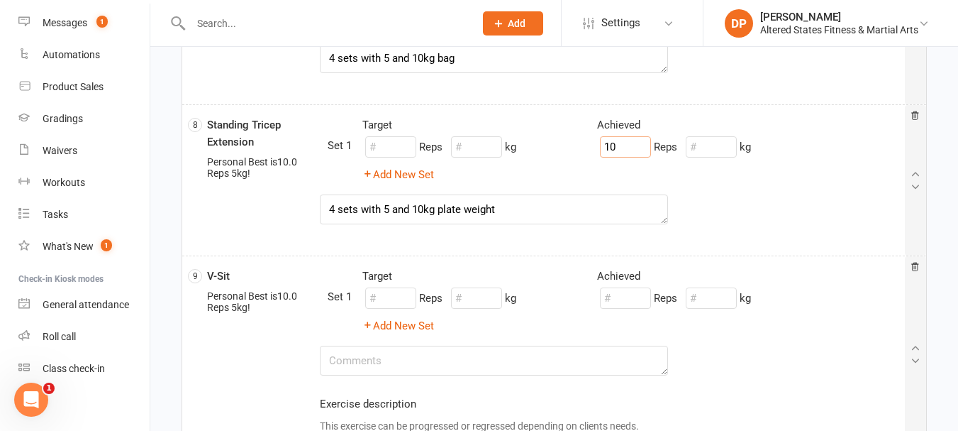
type input "10"
click at [721, 146] on input "number" at bounding box center [711, 146] width 51 height 21
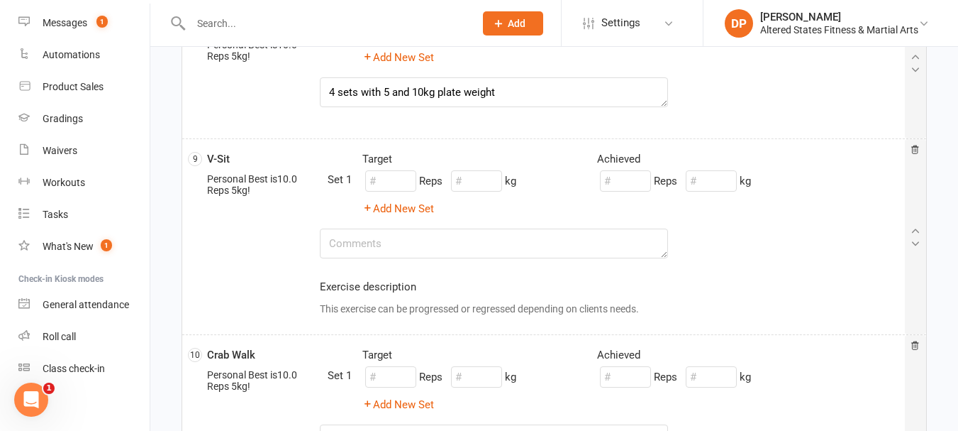
scroll to position [1419, 0]
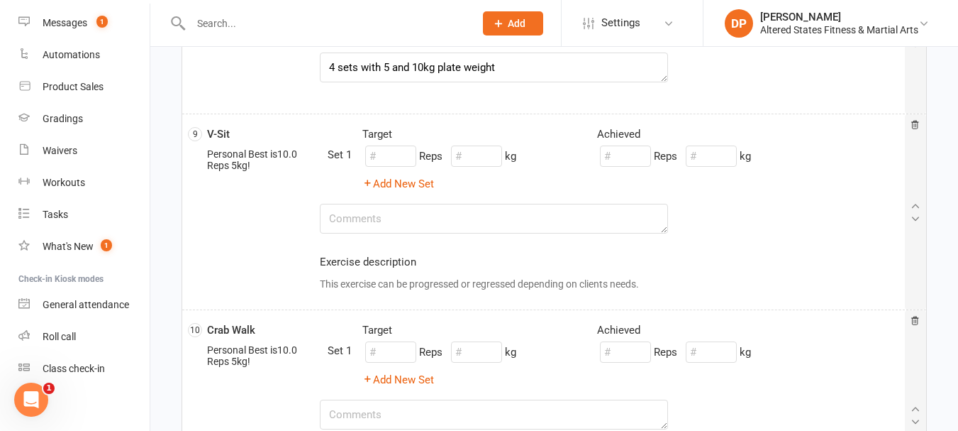
type input "10"
click at [443, 225] on textarea at bounding box center [494, 219] width 349 height 30
paste textarea "4 sets with 5 and 10kg plate weight"
drag, startPoint x: 440, startPoint y: 218, endPoint x: 523, endPoint y: 218, distance: 83.0
click at [523, 218] on textarea "4 sets with 5 and 10kg plate weight" at bounding box center [494, 219] width 349 height 30
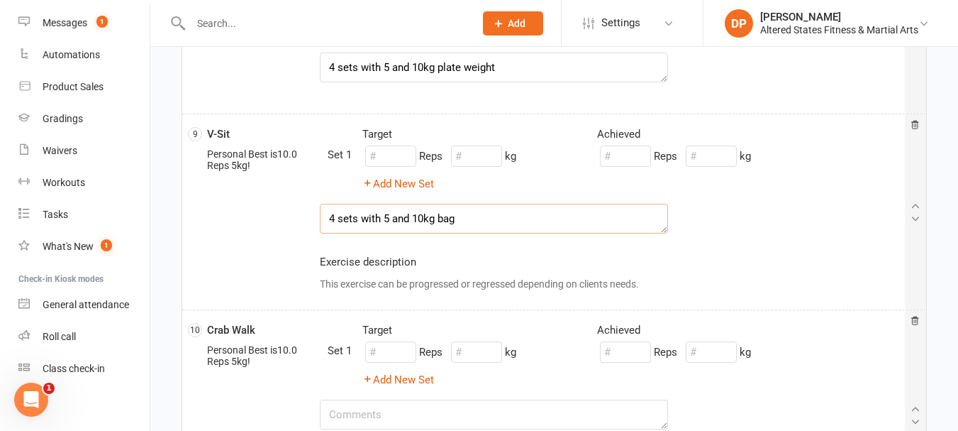
type textarea "4 sets with 5 and 10kg bag"
click at [615, 157] on input "number" at bounding box center [625, 155] width 51 height 21
type input "10"
click at [714, 157] on input "number" at bounding box center [711, 155] width 51 height 21
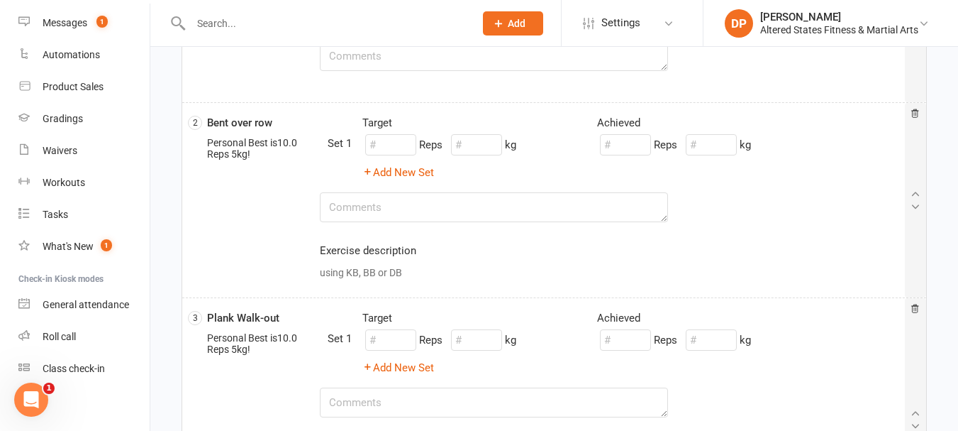
scroll to position [0, 0]
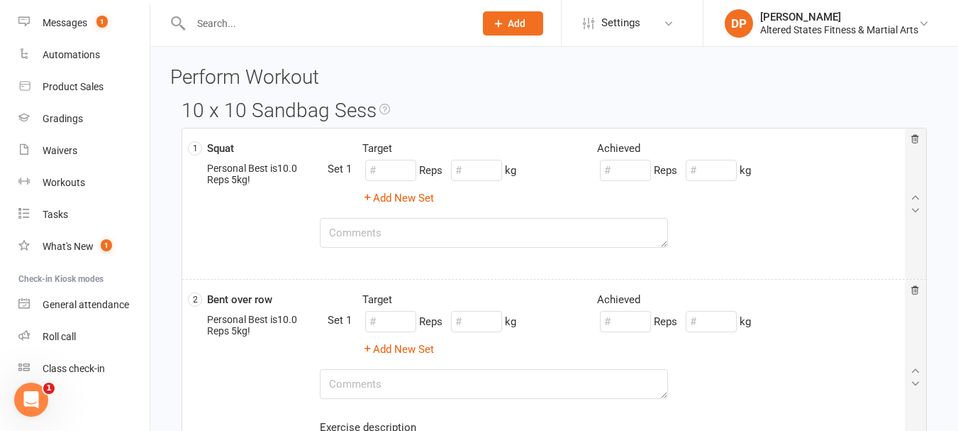
type input "10"
click at [397, 233] on textarea at bounding box center [494, 233] width 349 height 30
drag, startPoint x: 512, startPoint y: 231, endPoint x: 326, endPoint y: 230, distance: 186.6
click at [326, 230] on textarea "4 sets completed with 5 and 10kg bag" at bounding box center [494, 233] width 349 height 30
type textarea "4 sets completed with 5 and 10kg bag"
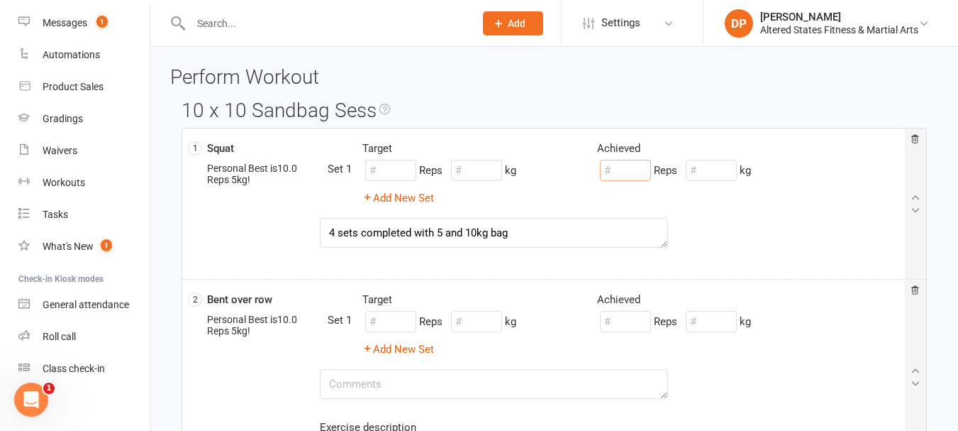
click at [624, 169] on input "number" at bounding box center [625, 170] width 51 height 21
type input "10"
click at [724, 167] on input "number" at bounding box center [711, 170] width 51 height 21
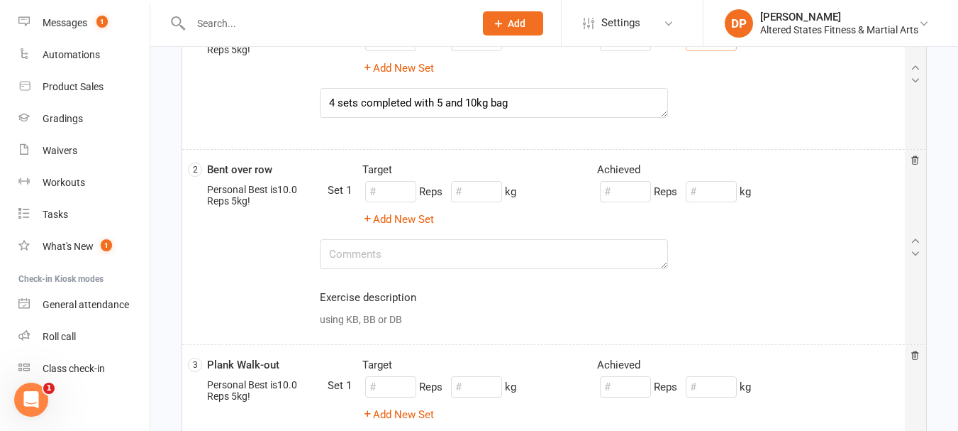
scroll to position [142, 0]
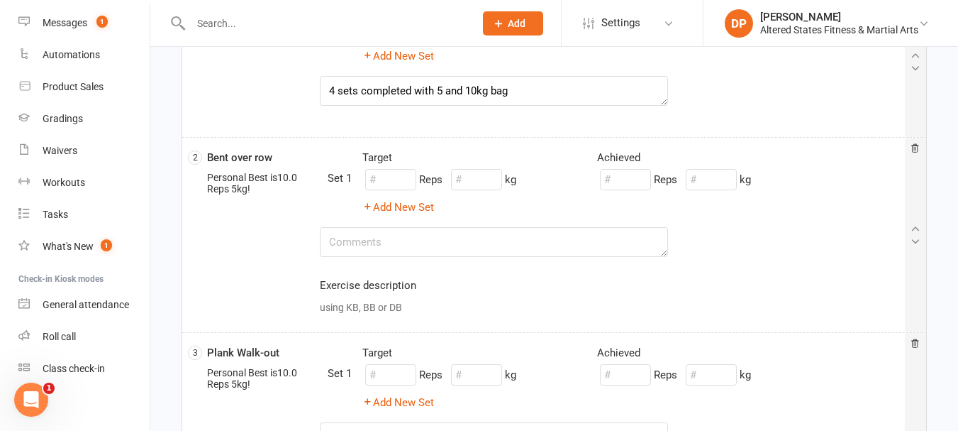
type input "10"
click at [402, 250] on textarea at bounding box center [494, 242] width 349 height 30
paste textarea "4 sets completed with 5 and 10kg bag"
type textarea "4 sets completed with 5 and 10kg bag"
click at [621, 182] on input "number" at bounding box center [625, 179] width 51 height 21
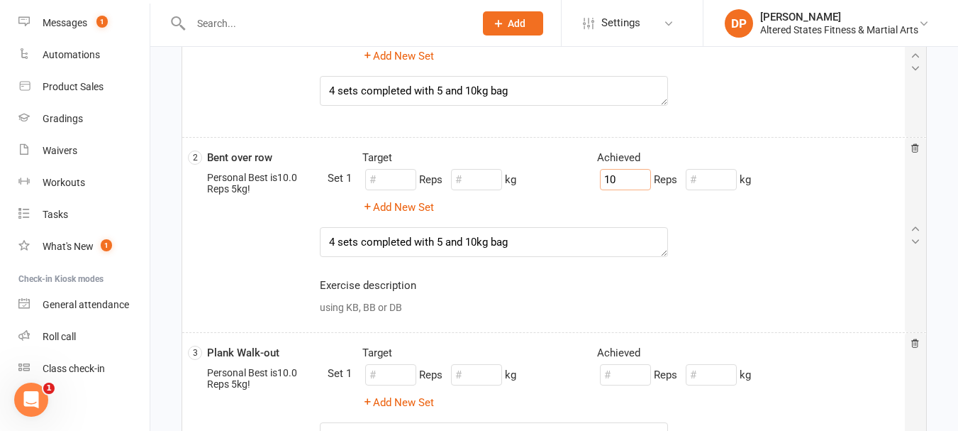
type input "10"
click at [731, 181] on input "number" at bounding box center [711, 179] width 51 height 21
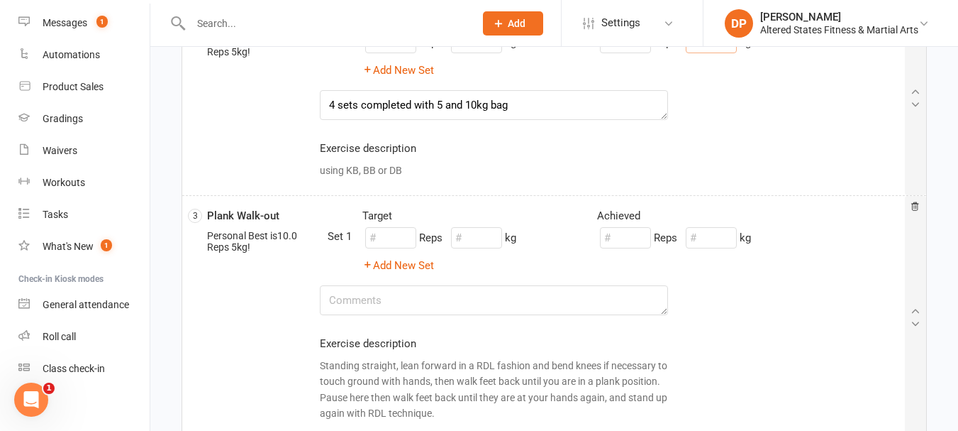
scroll to position [284, 0]
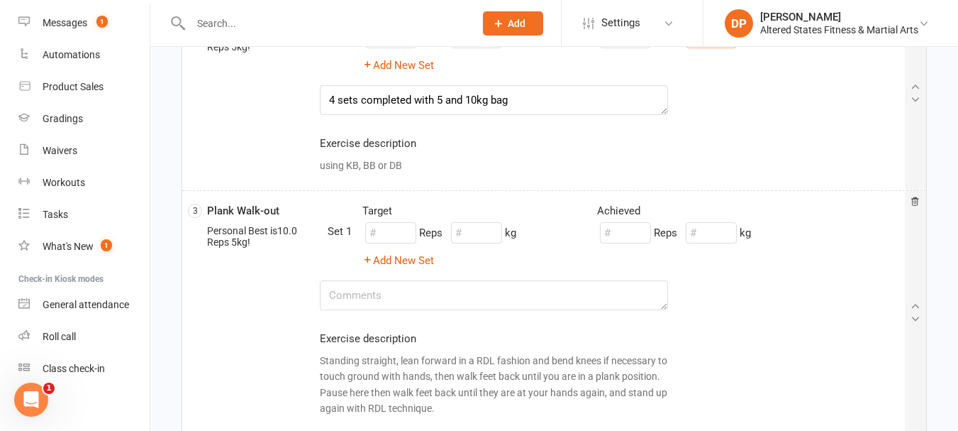
type input "10"
click at [360, 298] on textarea at bounding box center [494, 295] width 349 height 30
paste textarea "4 sets completed with 5 and 10kg bag"
type textarea "4 sets completed with 5 and 10kg bag"
click at [629, 232] on input "number" at bounding box center [625, 232] width 51 height 21
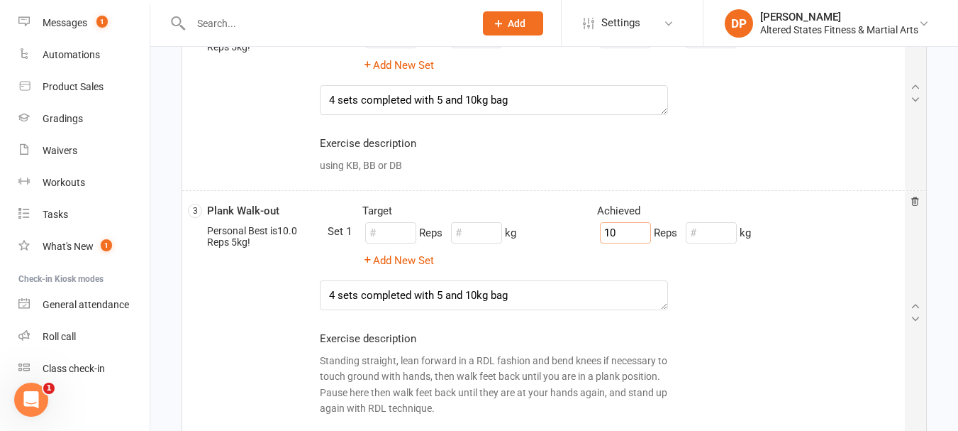
type input "10"
click at [702, 230] on input "number" at bounding box center [711, 232] width 51 height 21
type input "0"
drag, startPoint x: 436, startPoint y: 293, endPoint x: 521, endPoint y: 294, distance: 84.4
click at [521, 294] on textarea "4 sets completed with 5 and 10kg bag" at bounding box center [494, 295] width 349 height 30
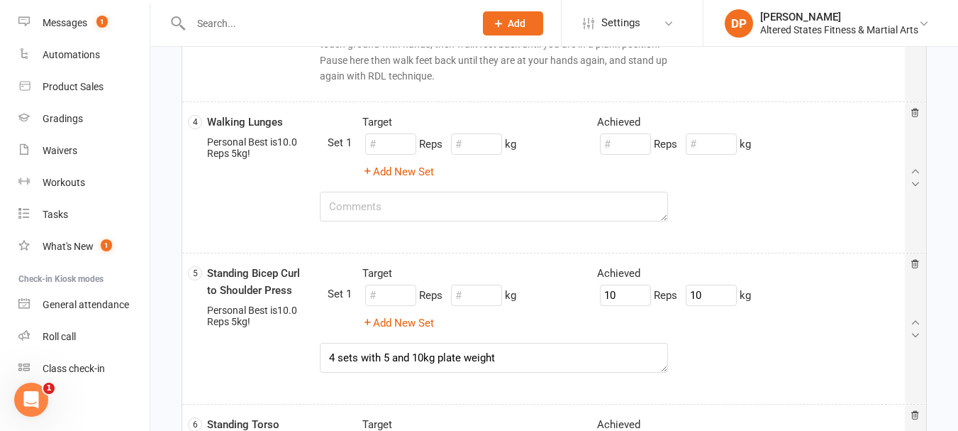
scroll to position [638, 0]
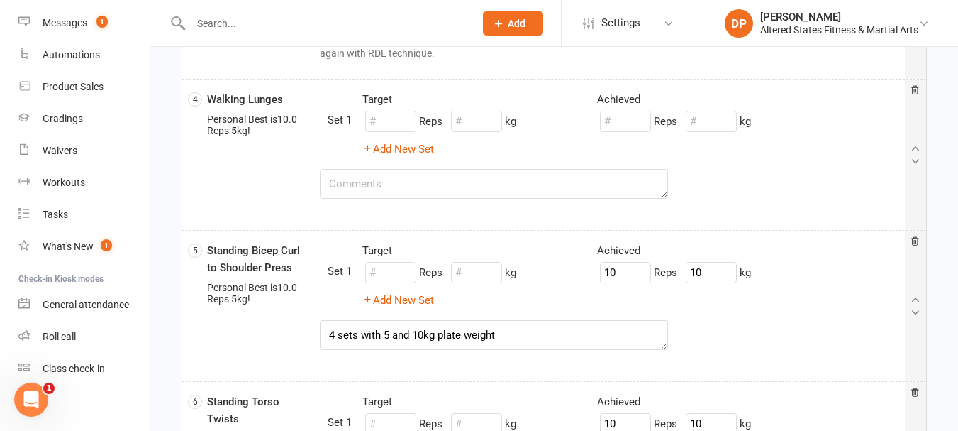
type textarea "4 sets completed with hands on bench"
click at [438, 184] on textarea at bounding box center [494, 184] width 349 height 30
paste textarea "4 sets completed with 5 and 10kg bag"
type textarea "4 sets completed with 5 and 10kg bag"
click at [633, 126] on input "number" at bounding box center [625, 121] width 51 height 21
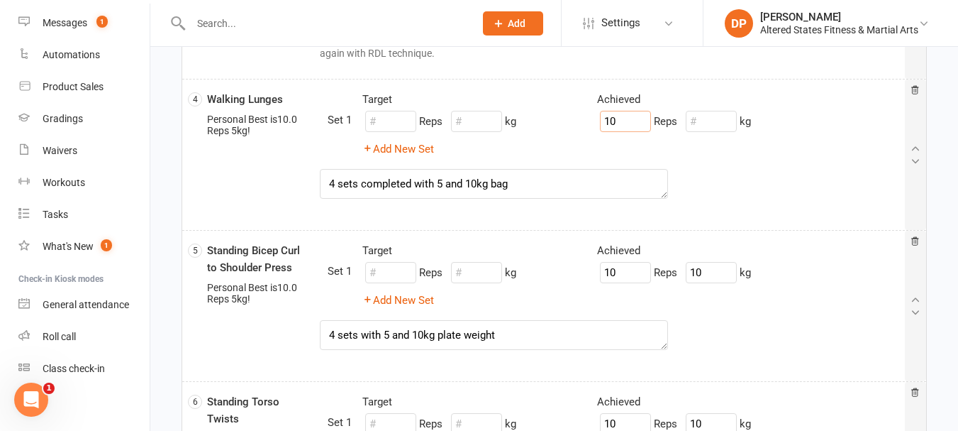
type input "10"
click at [713, 119] on input "number" at bounding box center [711, 121] width 51 height 21
type input "10"
click at [548, 179] on textarea "4 sets completed with 5 and 10kg bag" at bounding box center [494, 184] width 349 height 30
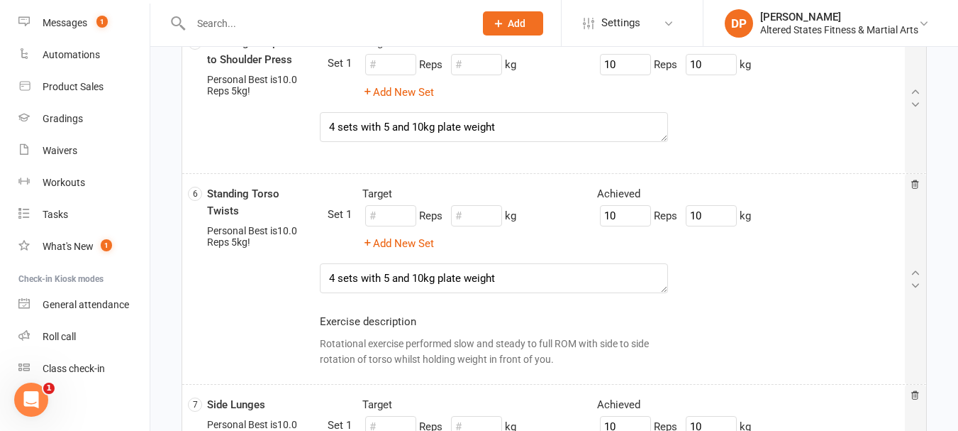
scroll to position [851, 0]
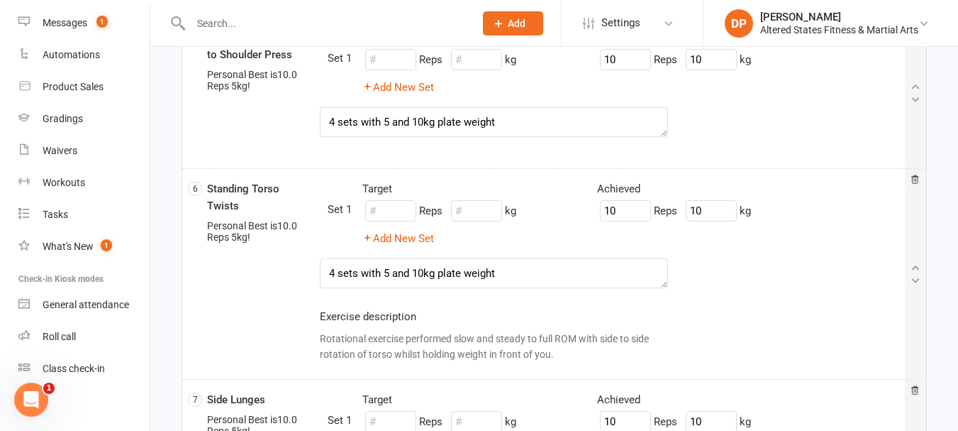
type textarea "4 sets completed with 5 and 10kg bag"
click at [331, 272] on textarea "4 sets with 5 and 10kg plate weight" at bounding box center [494, 273] width 349 height 30
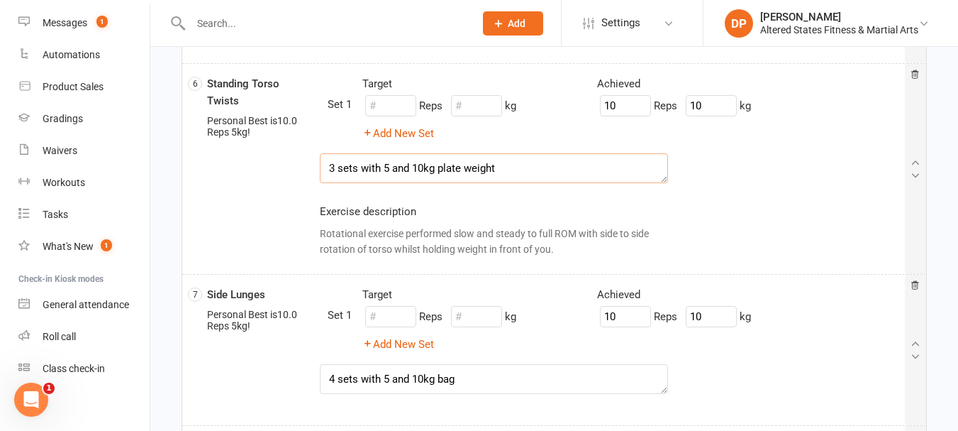
scroll to position [993, 0]
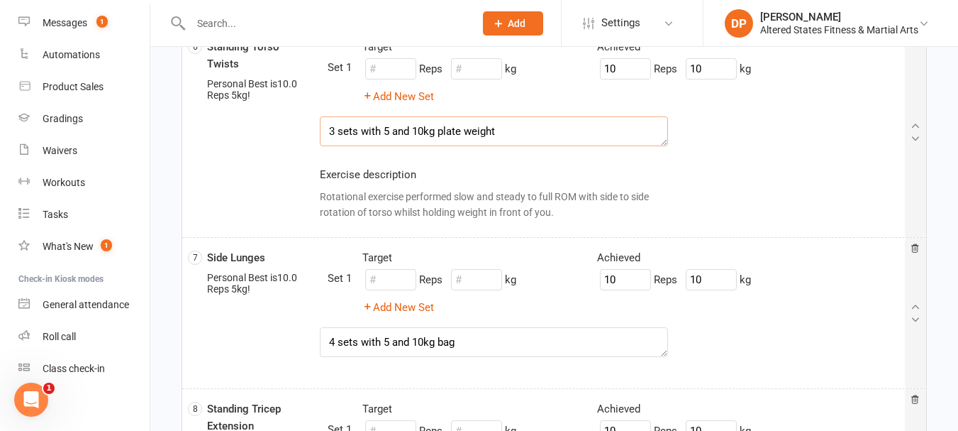
type textarea "3 sets with 5 and 10kg plate weight"
click at [331, 340] on textarea "4 sets with 5 and 10kg bag" at bounding box center [494, 342] width 349 height 30
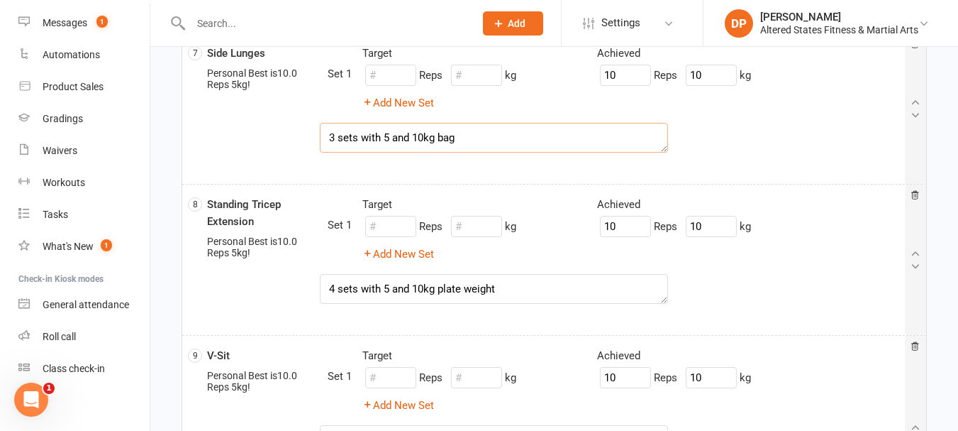
scroll to position [1206, 0]
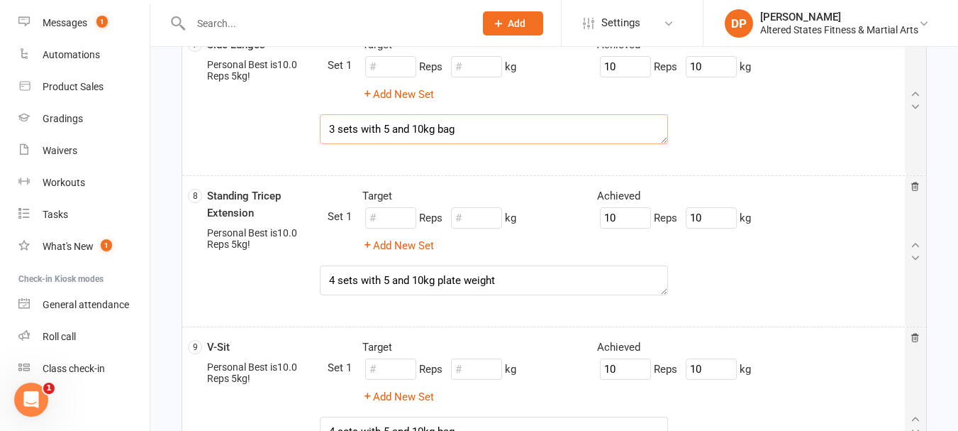
type textarea "3 sets with 5 and 10kg bag"
click at [328, 279] on textarea "4 sets with 5 and 10kg plate weight" at bounding box center [494, 280] width 349 height 30
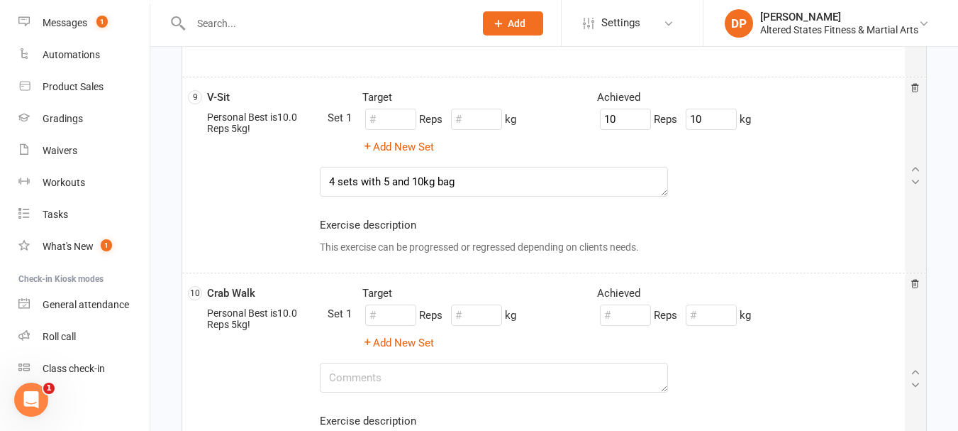
scroll to position [1490, 0]
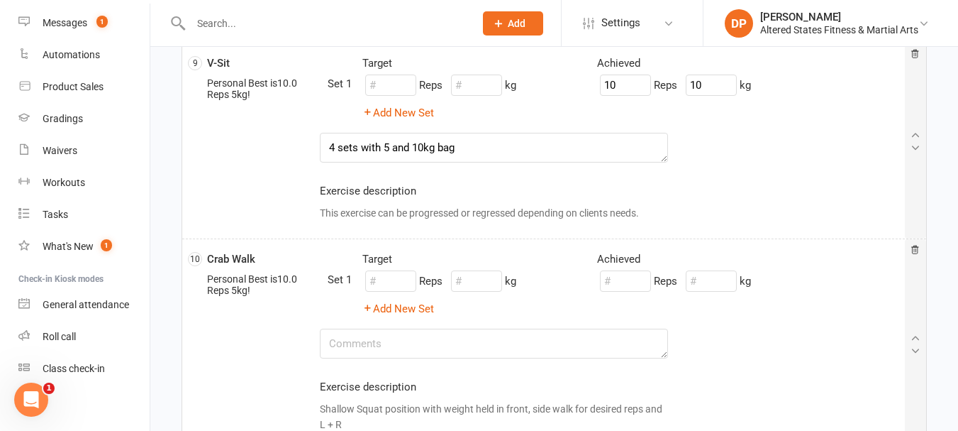
type textarea "3 sets with 5 and 10kg plate weight"
click at [331, 148] on textarea "4 sets with 5 and 10kg bag" at bounding box center [494, 148] width 349 height 30
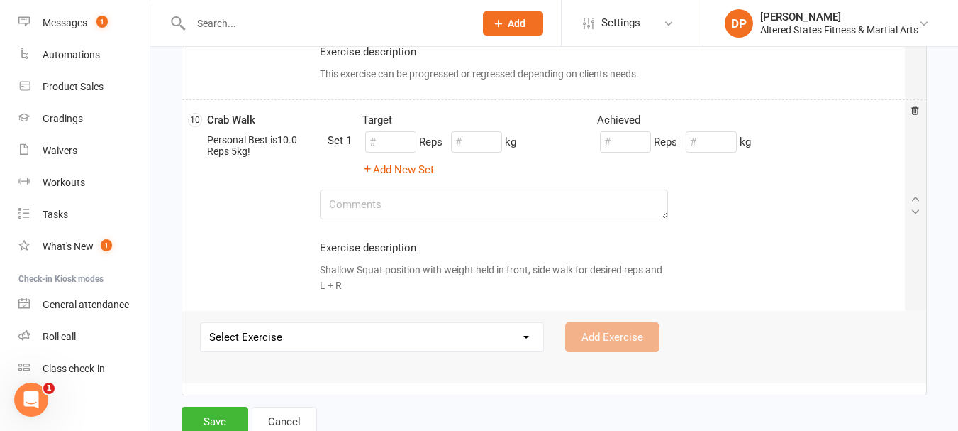
scroll to position [1666, 0]
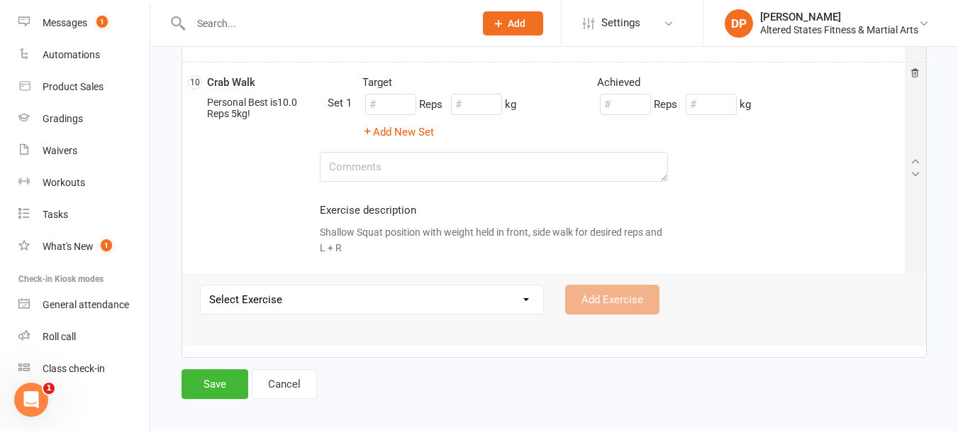
type textarea "3 sets with 5 and 10kg bag"
click at [387, 167] on textarea at bounding box center [494, 167] width 349 height 30
paste textarea "4 sets completed with 5 and 10kg bag"
type textarea "4 sets completed with 5 and 10kg bag"
click at [616, 105] on input "number" at bounding box center [625, 104] width 51 height 21
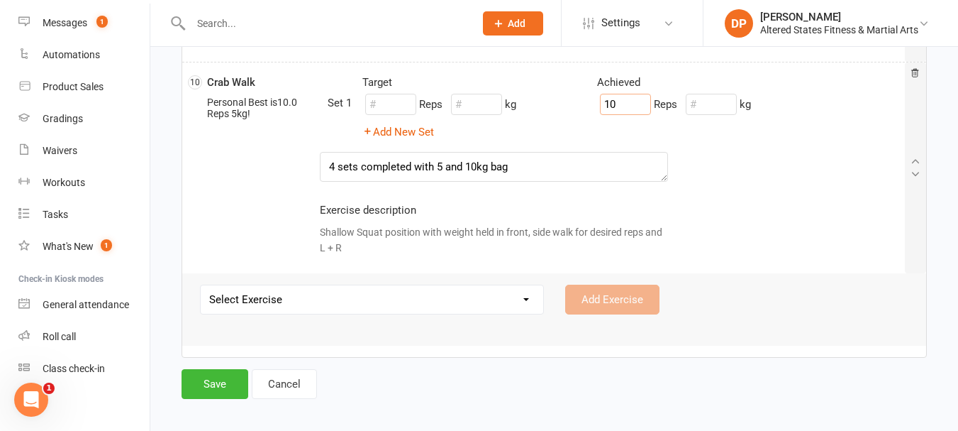
type input "10"
click at [704, 109] on input "number" at bounding box center [711, 104] width 51 height 21
type input "10"
click at [331, 167] on textarea "4 sets completed with 5 and 10kg bag" at bounding box center [494, 167] width 349 height 30
type textarea "3 sets completed with 5 and 10kg bag"
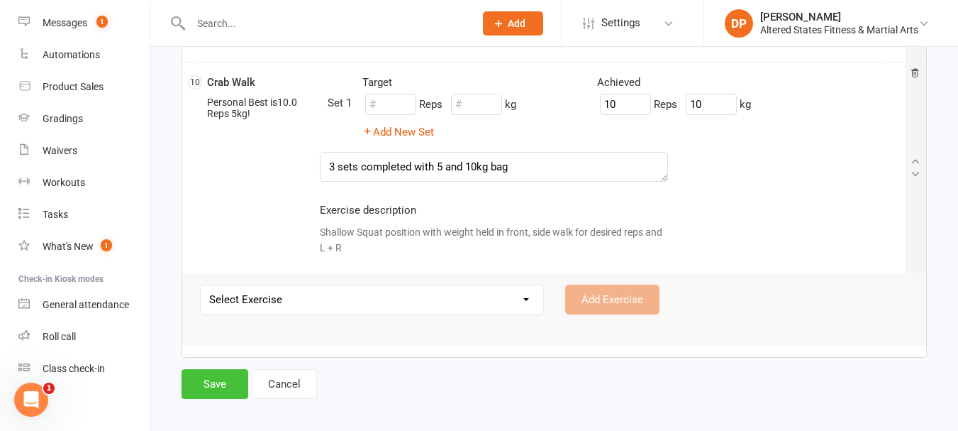
click at [207, 382] on button "Save" at bounding box center [215, 384] width 67 height 30
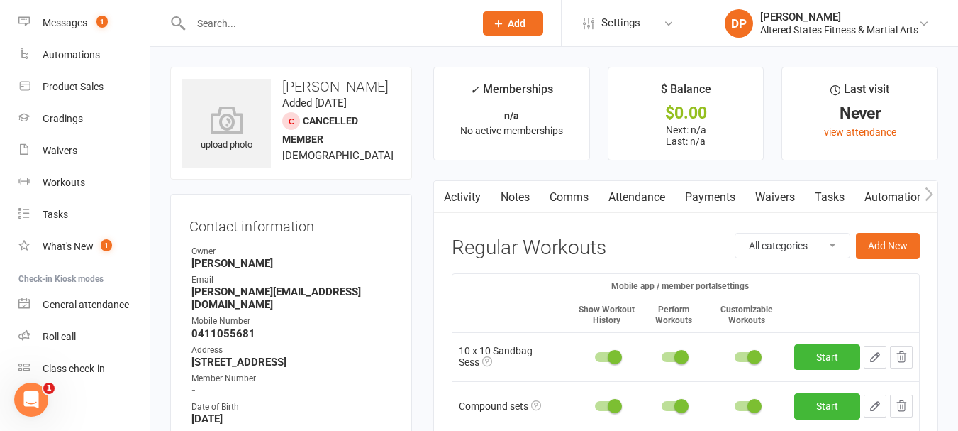
click at [278, 32] on input "text" at bounding box center [326, 23] width 278 height 20
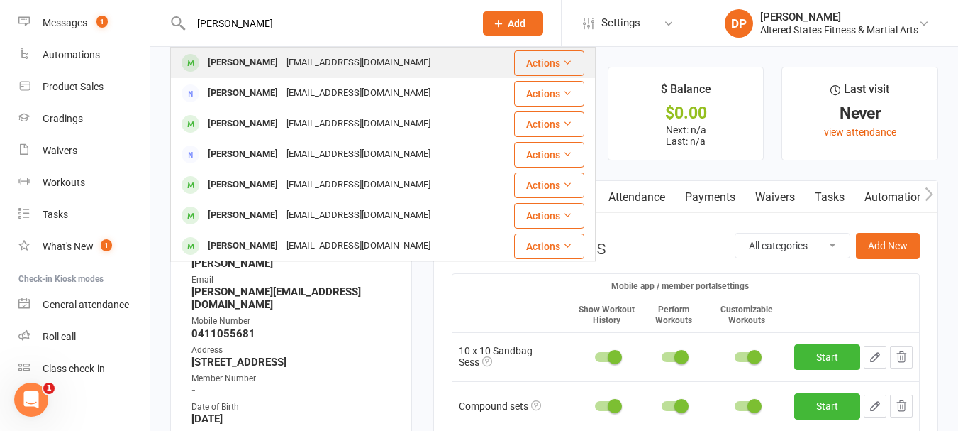
type input "[PERSON_NAME]"
click at [266, 50] on div "[PERSON_NAME] [EMAIL_ADDRESS][DOMAIN_NAME]" at bounding box center [334, 62] width 324 height 29
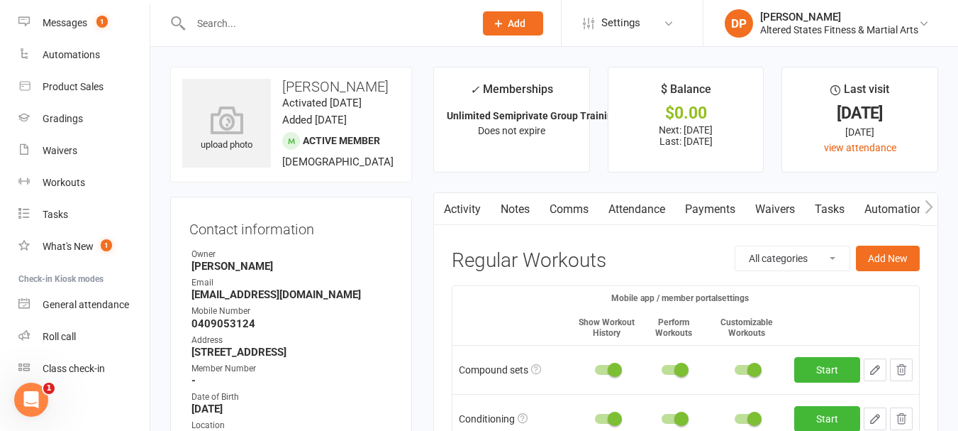
click at [271, 18] on input "text" at bounding box center [326, 23] width 278 height 20
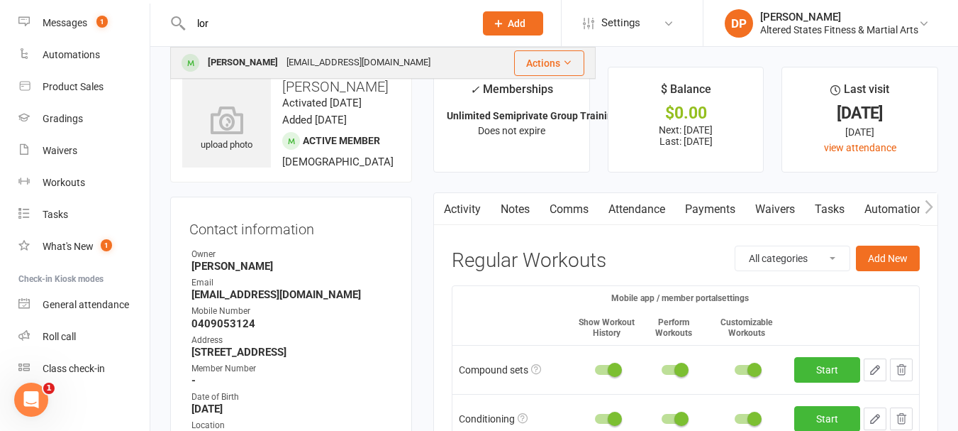
type input "lor"
click at [286, 58] on div "[EMAIL_ADDRESS][DOMAIN_NAME]" at bounding box center [358, 62] width 153 height 21
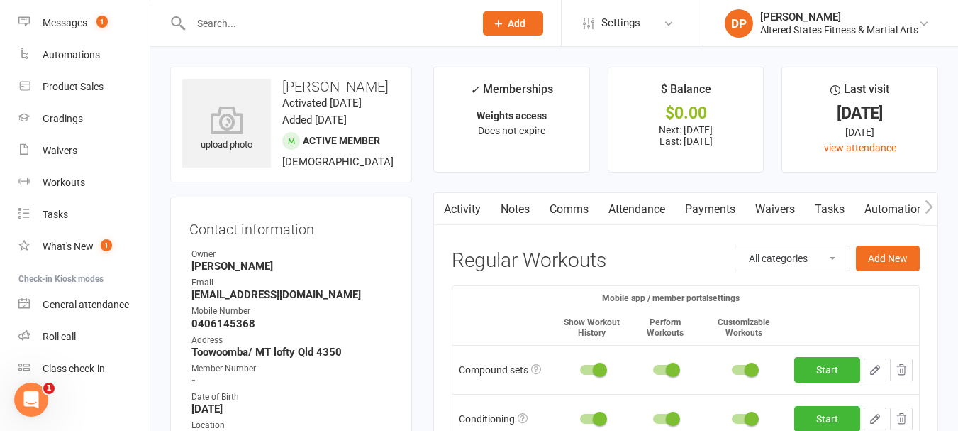
click at [292, 137] on div at bounding box center [291, 141] width 18 height 18
click at [925, 21] on icon at bounding box center [924, 23] width 11 height 11
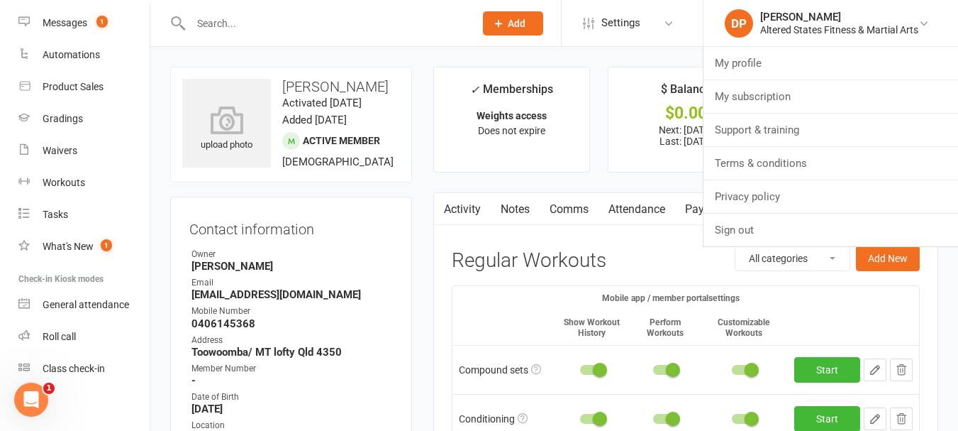
click at [595, 68] on ul "✓ Memberships Weights access Does not expire $ Balance $0.00 Next: [DATE] Last:…" at bounding box center [685, 120] width 505 height 106
